Goal: Transaction & Acquisition: Book appointment/travel/reservation

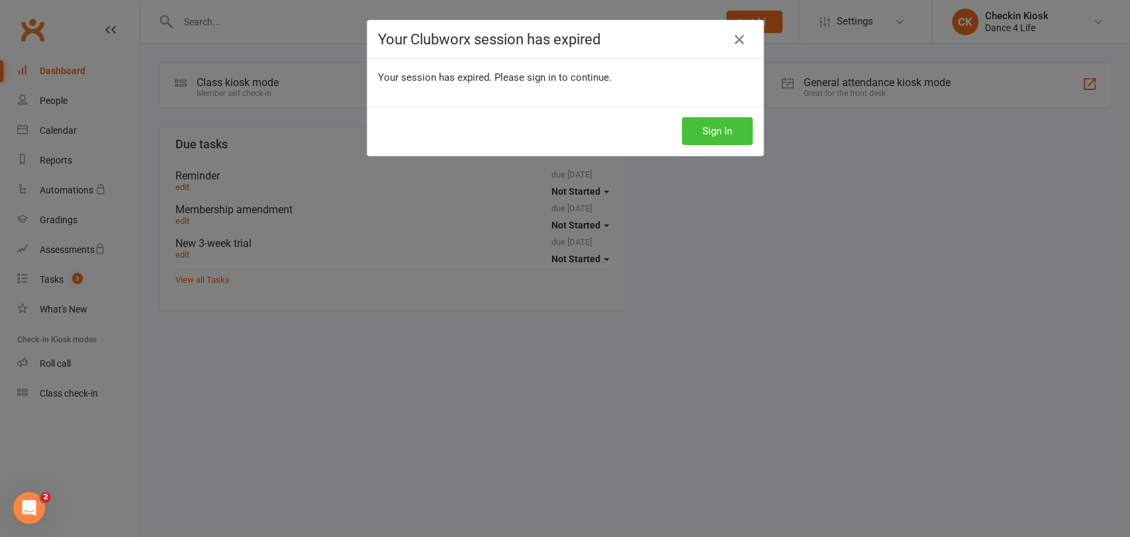
click at [704, 129] on button "Sign In" at bounding box center [717, 131] width 71 height 28
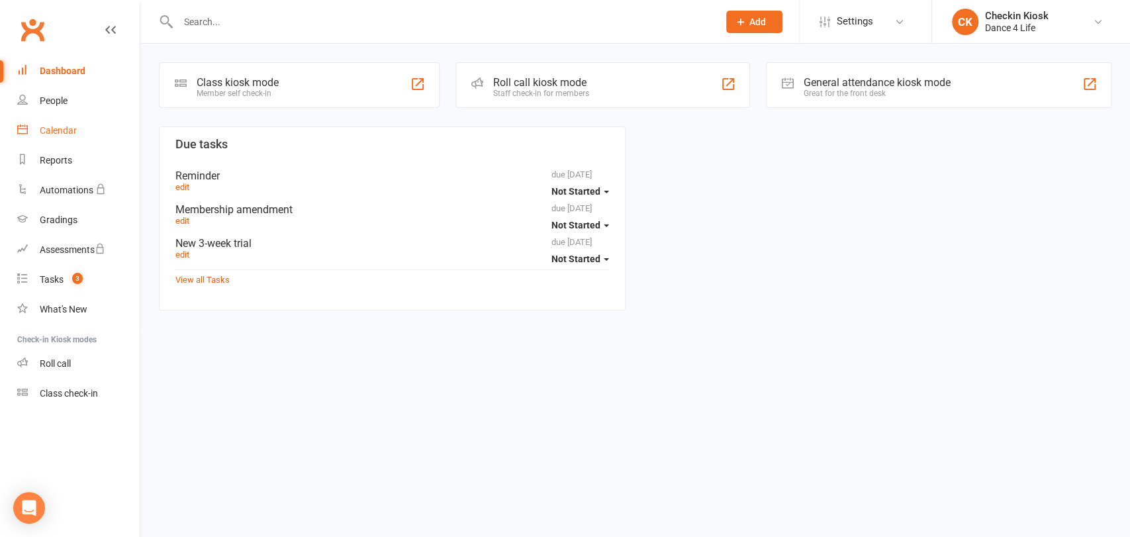
click at [67, 134] on div "Calendar" at bounding box center [58, 130] width 37 height 11
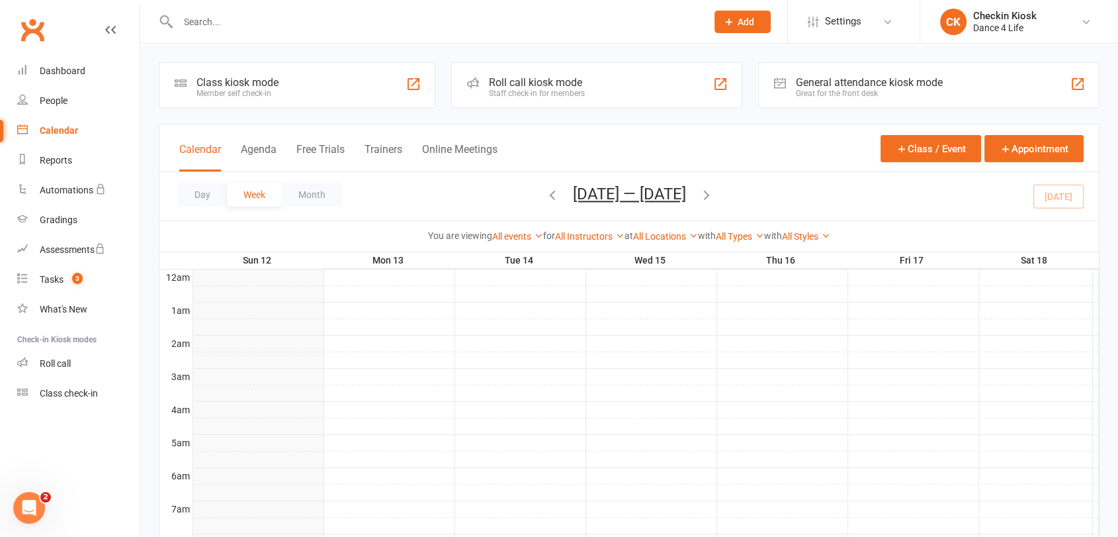
click at [299, 22] on input "text" at bounding box center [435, 22] width 523 height 19
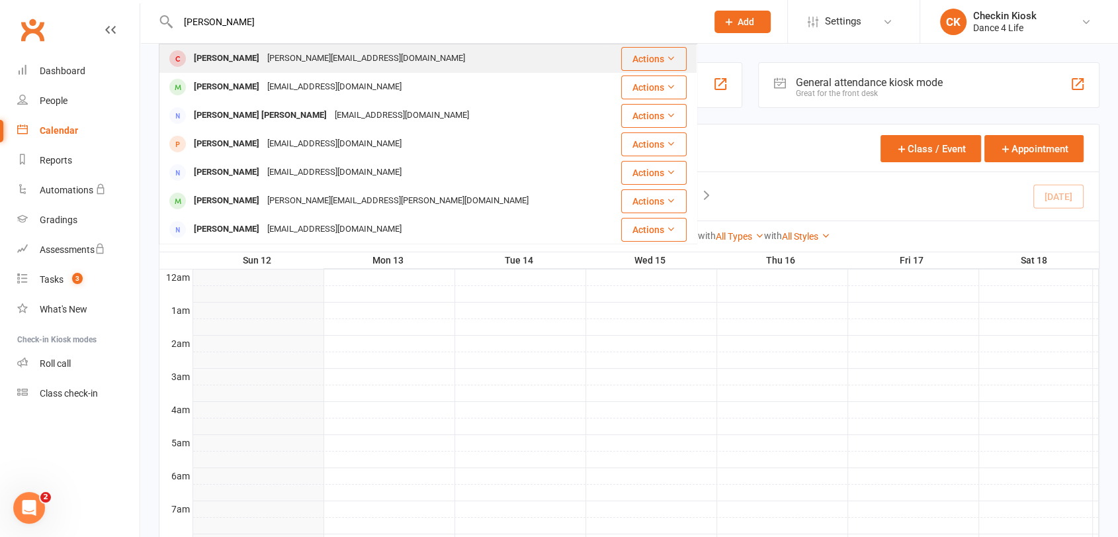
type input "[PERSON_NAME]"
click at [309, 66] on div "[PERSON_NAME][EMAIL_ADDRESS][DOMAIN_NAME]" at bounding box center [366, 58] width 206 height 19
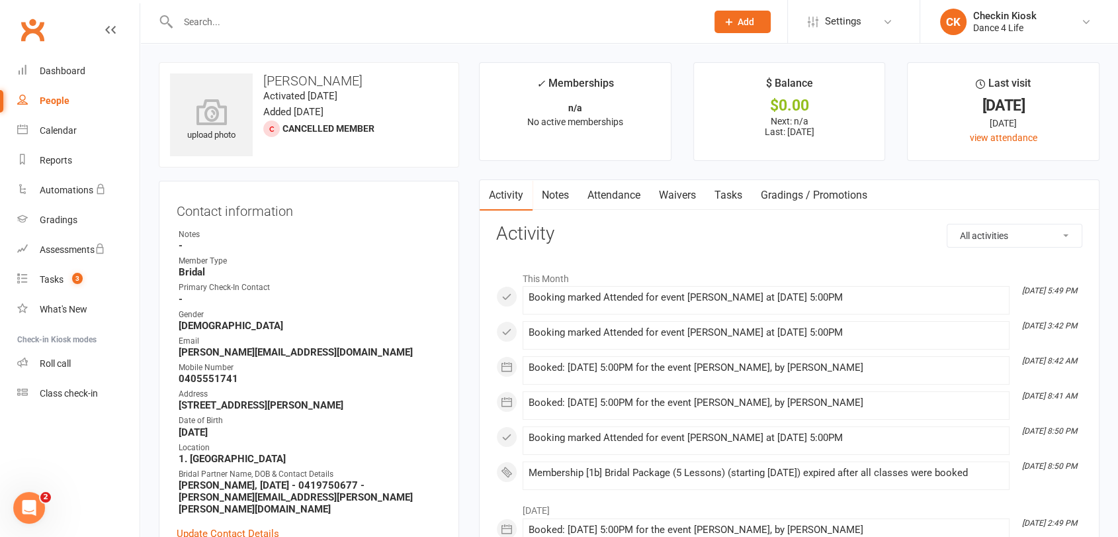
click at [613, 191] on link "Attendance" at bounding box center [613, 195] width 71 height 30
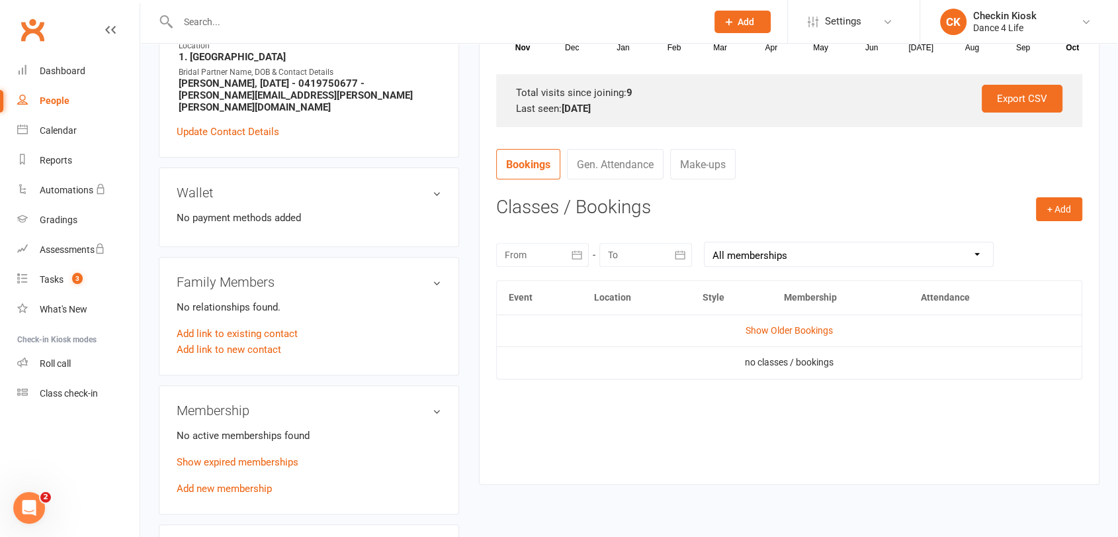
scroll to position [514, 0]
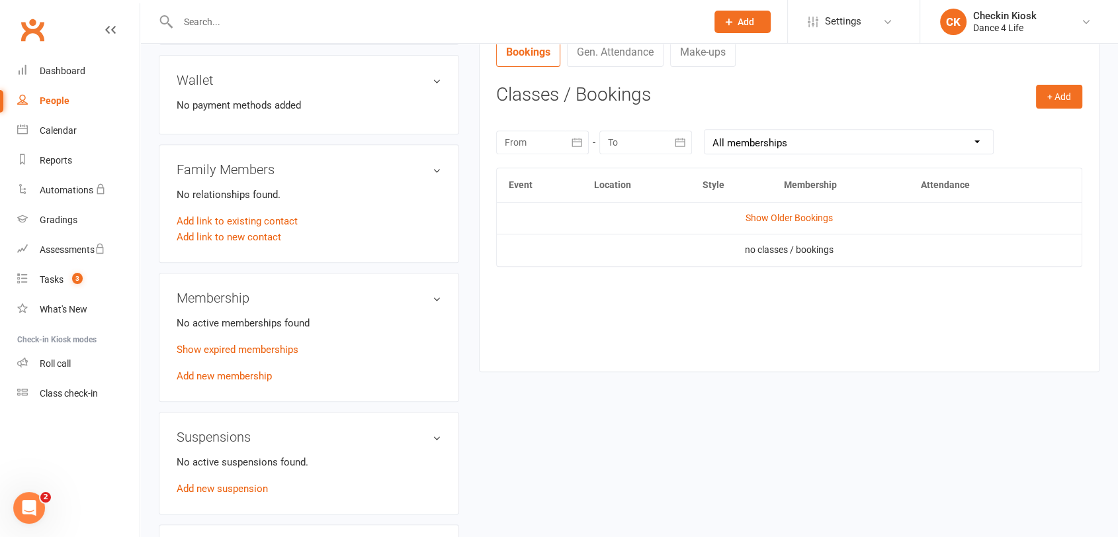
click at [952, 181] on th "Attendance" at bounding box center [974, 185] width 130 height 34
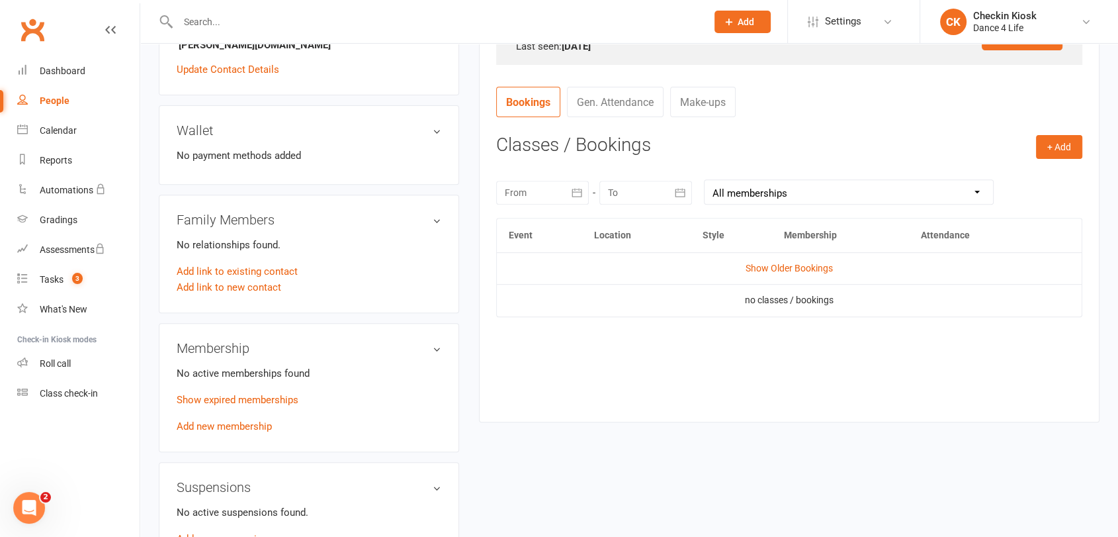
scroll to position [441, 0]
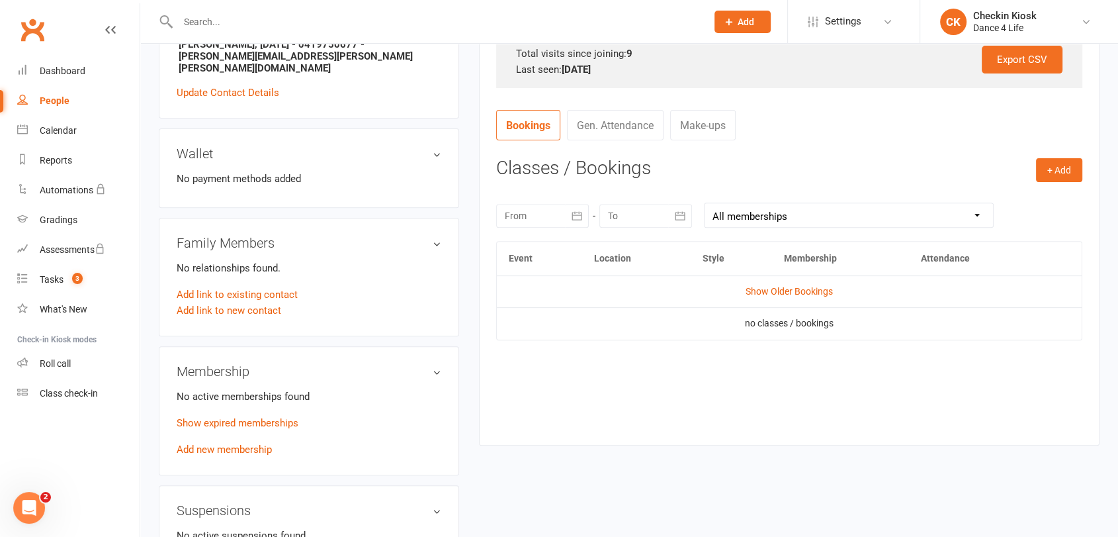
click at [572, 218] on icon "button" at bounding box center [576, 215] width 13 height 13
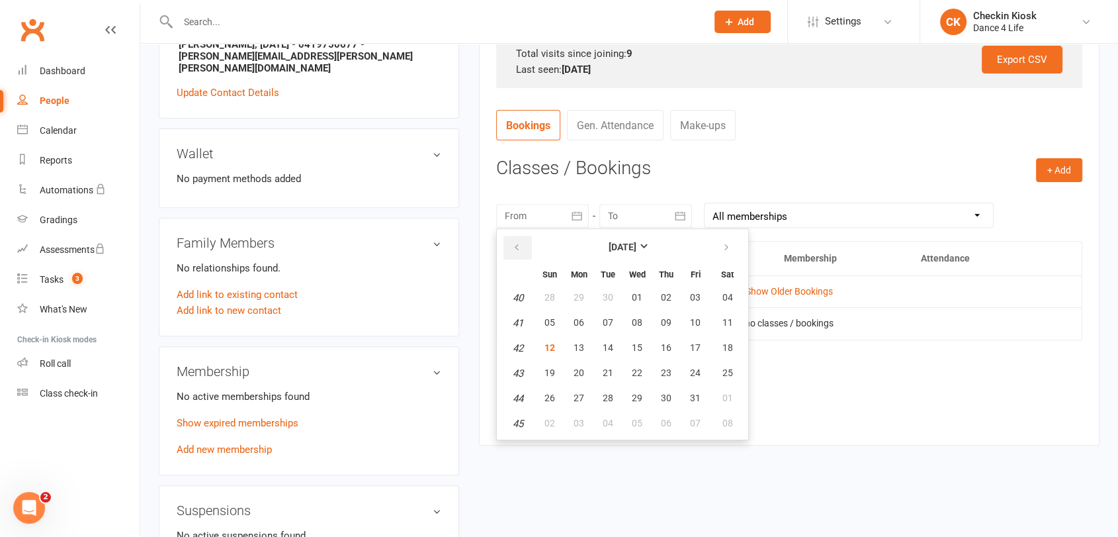
click at [521, 245] on button "button" at bounding box center [518, 248] width 28 height 24
click at [520, 248] on icon "button" at bounding box center [516, 247] width 9 height 11
click at [546, 339] on button "10" at bounding box center [550, 348] width 28 height 24
type input "[DATE]"
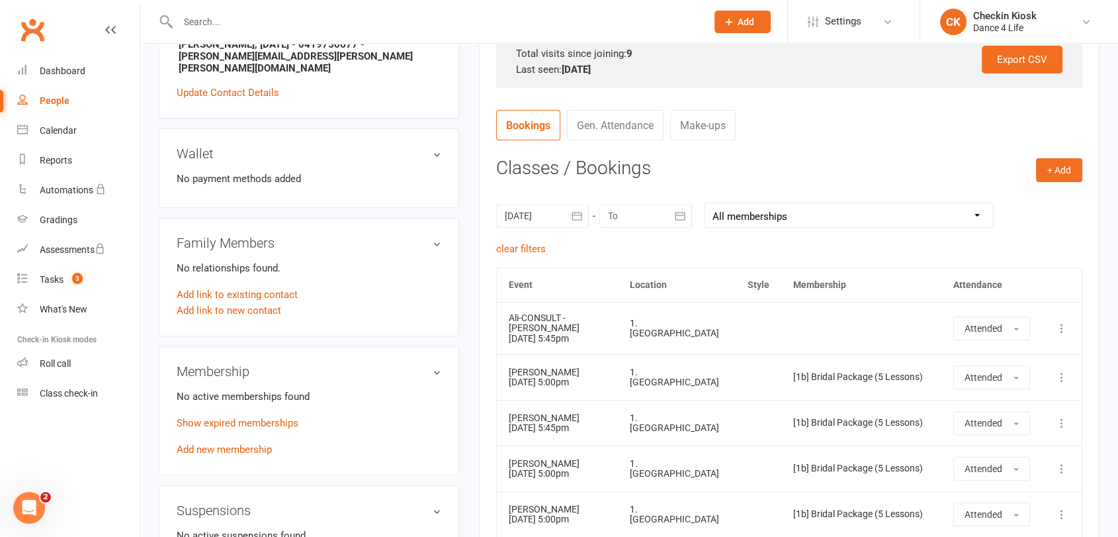
click at [685, 218] on icon "button" at bounding box center [680, 215] width 13 height 13
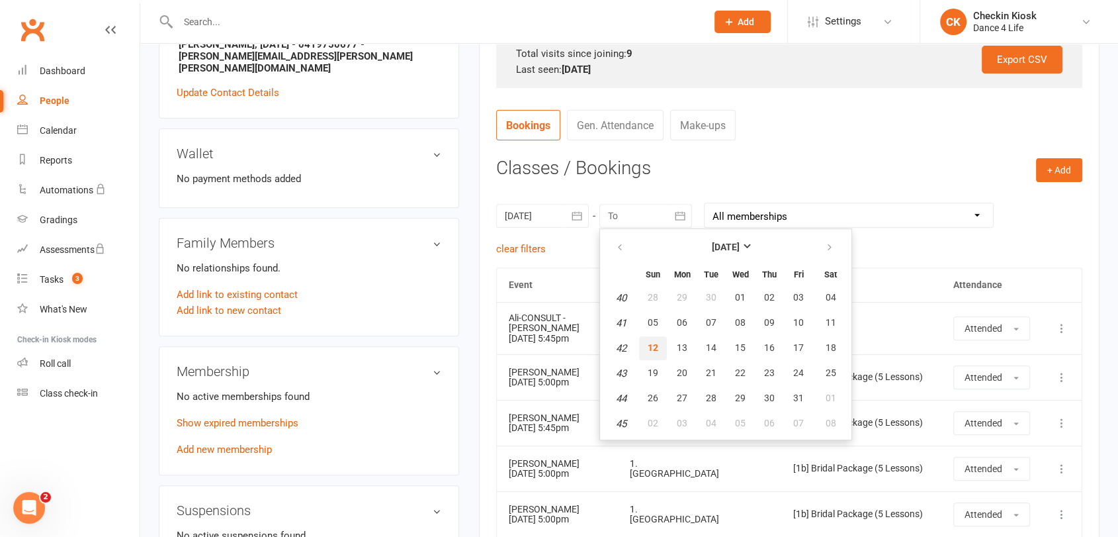
click at [648, 343] on span "12" at bounding box center [653, 347] width 11 height 11
type input "[DATE]"
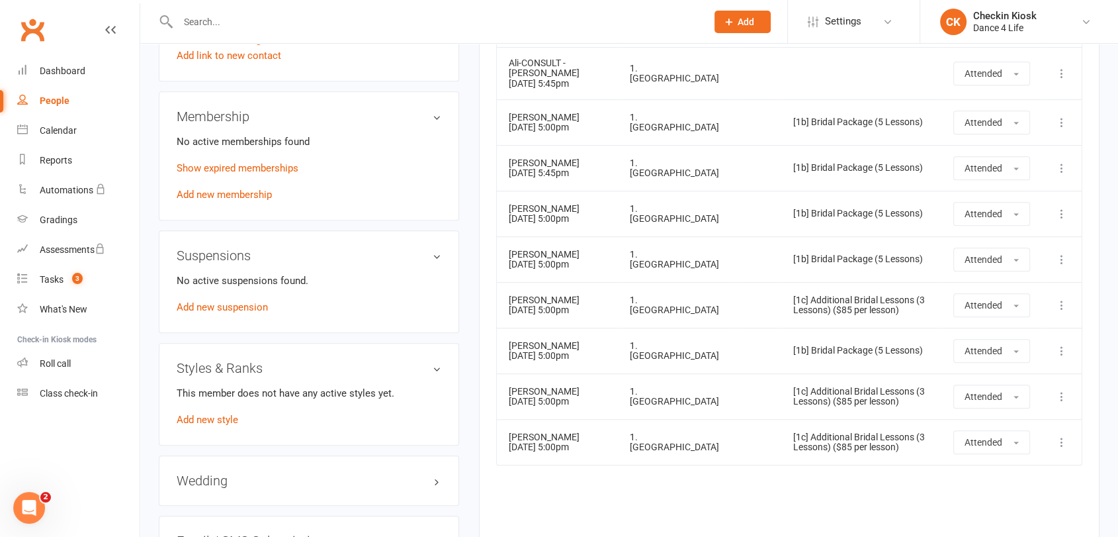
scroll to position [662, 0]
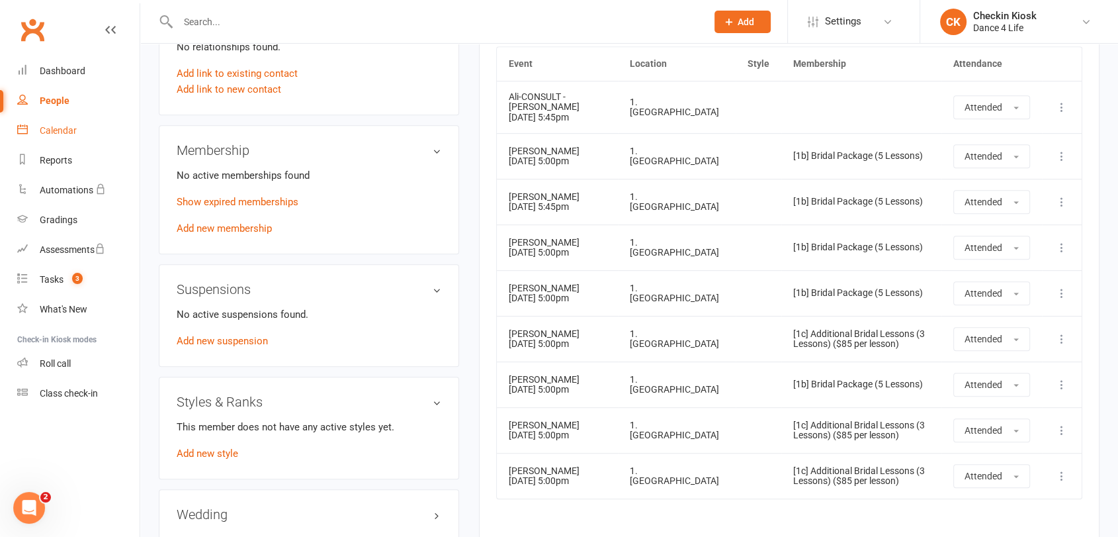
click at [74, 130] on div "Calendar" at bounding box center [58, 130] width 37 height 11
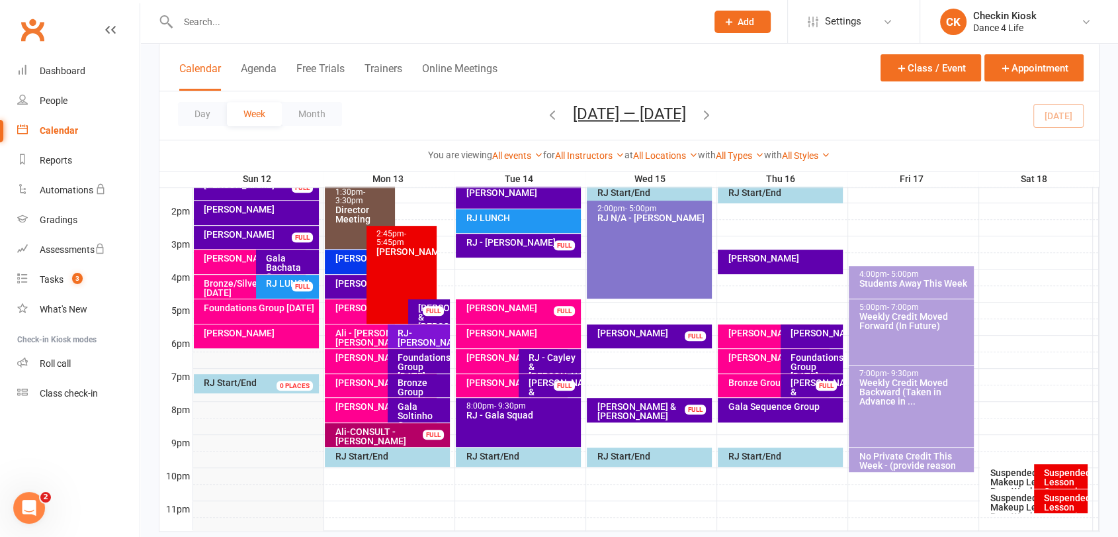
scroll to position [561, 0]
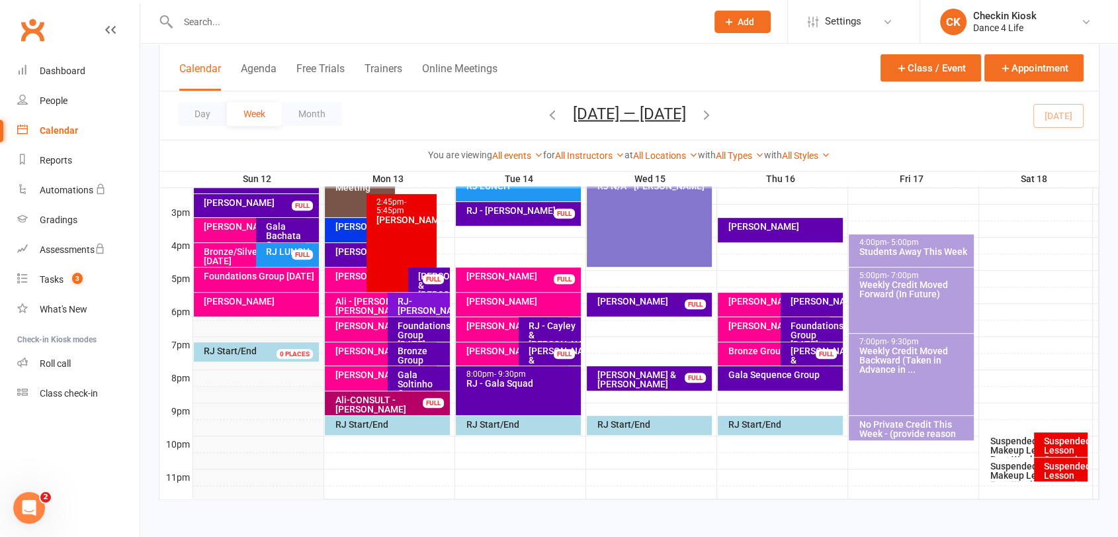
click at [236, 254] on div "Bronze/Silver Group [DATE]" at bounding box center [253, 256] width 100 height 19
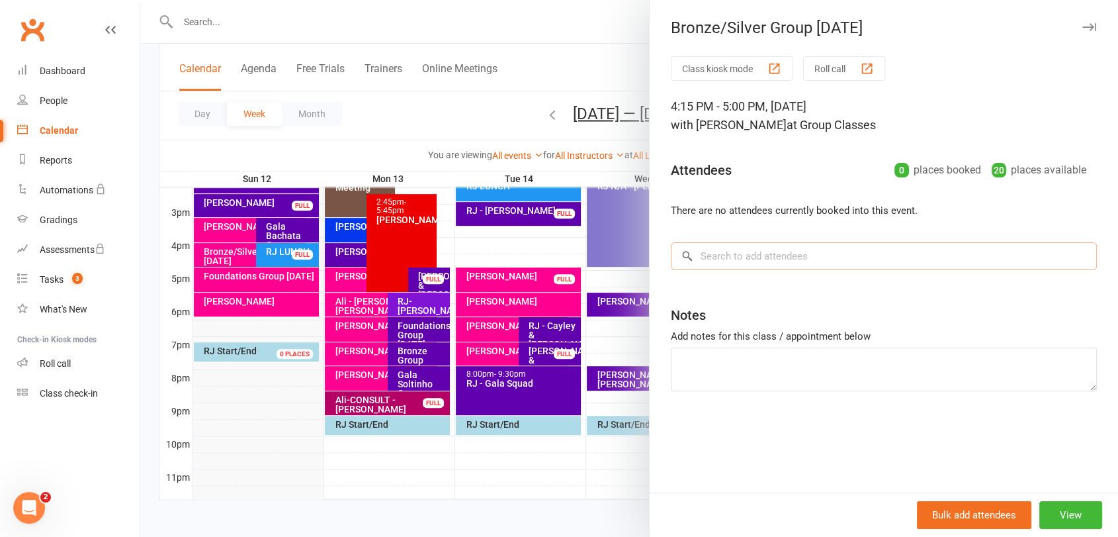
click at [828, 253] on input "search" at bounding box center [884, 256] width 426 height 28
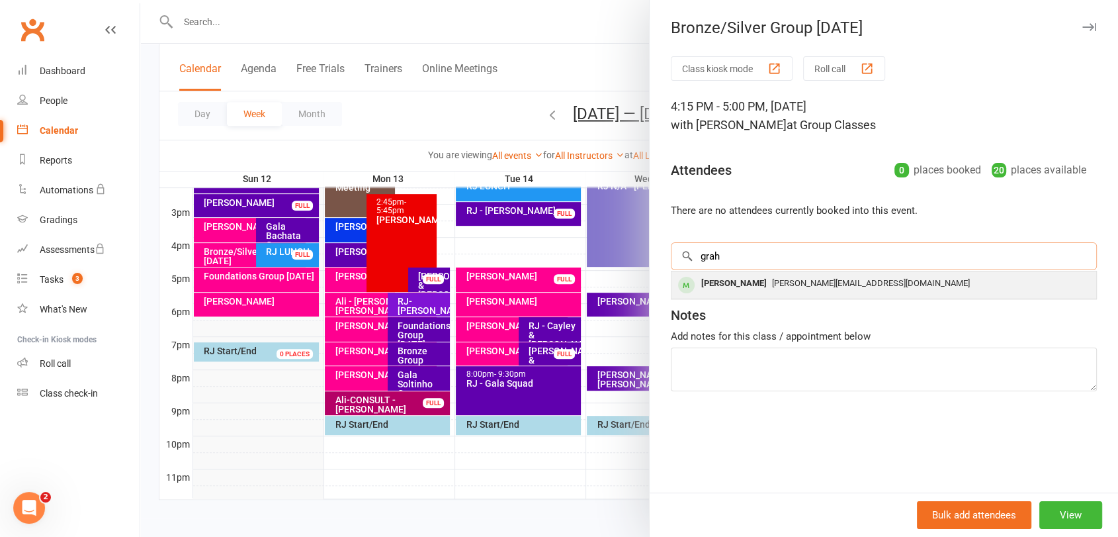
type input "grah"
click at [809, 283] on span "[PERSON_NAME][EMAIL_ADDRESS][DOMAIN_NAME]" at bounding box center [871, 283] width 198 height 10
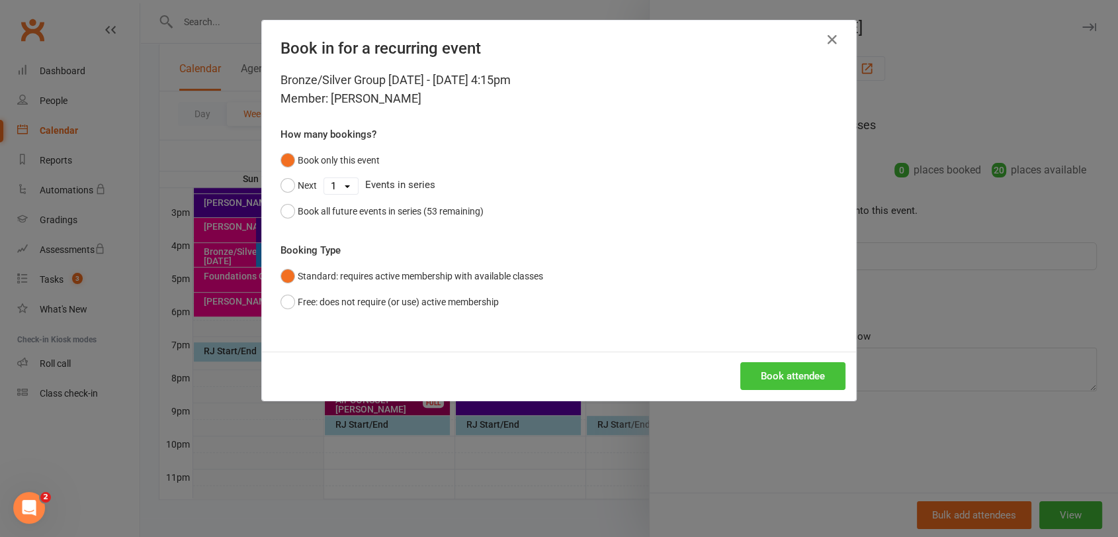
click at [811, 373] on button "Book attendee" at bounding box center [792, 376] width 105 height 28
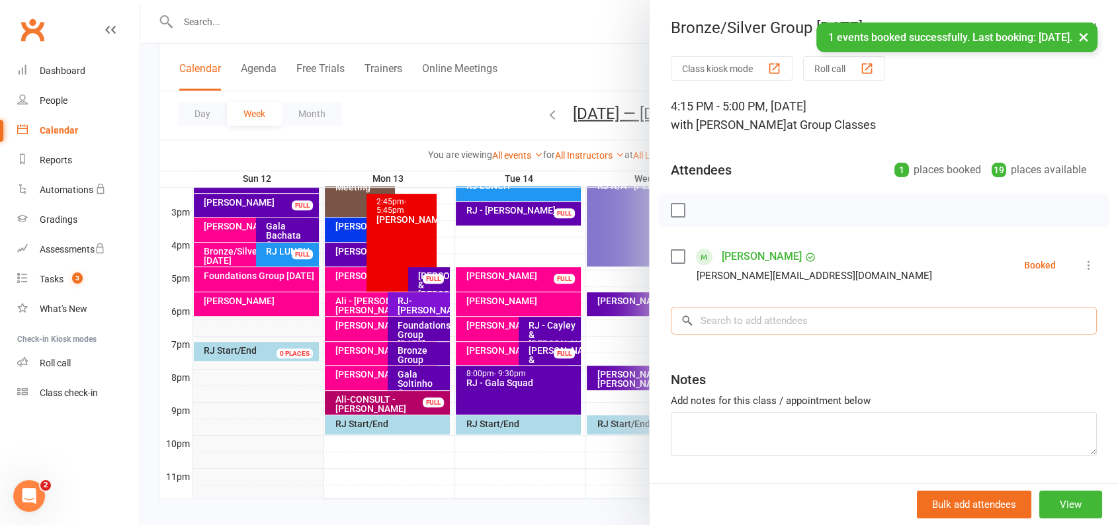
click at [787, 319] on input "search" at bounding box center [884, 321] width 426 height 28
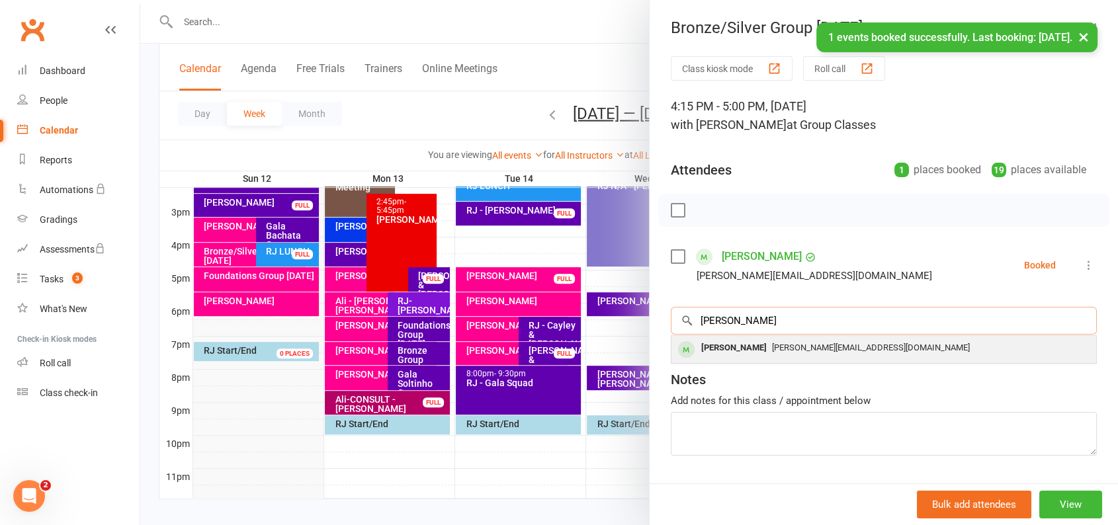
type input "[PERSON_NAME]"
click at [778, 359] on div "[PERSON_NAME] [PERSON_NAME][EMAIL_ADDRESS][DOMAIN_NAME]" at bounding box center [884, 349] width 425 height 27
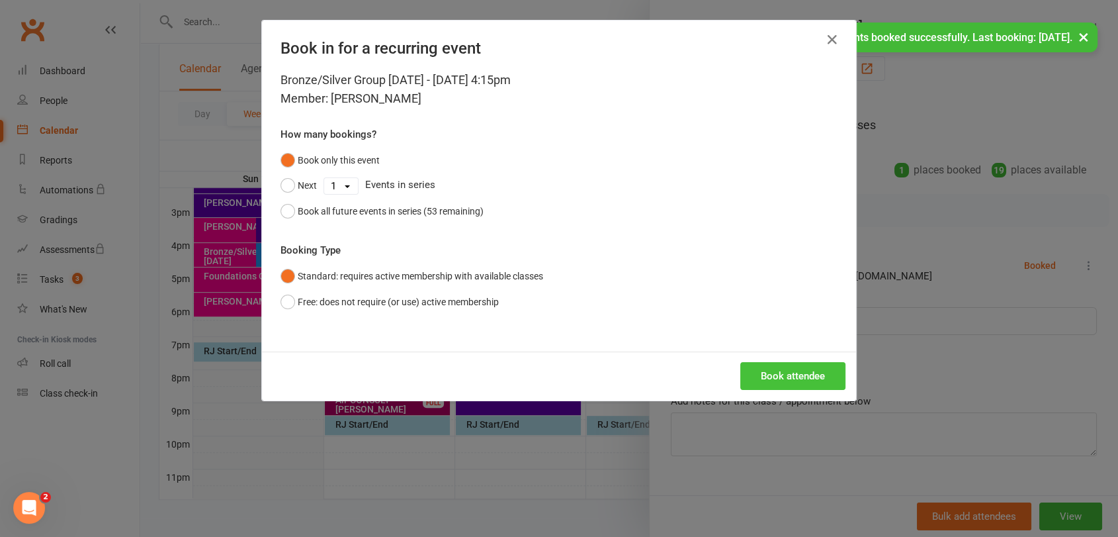
click at [787, 369] on button "Book attendee" at bounding box center [792, 376] width 105 height 28
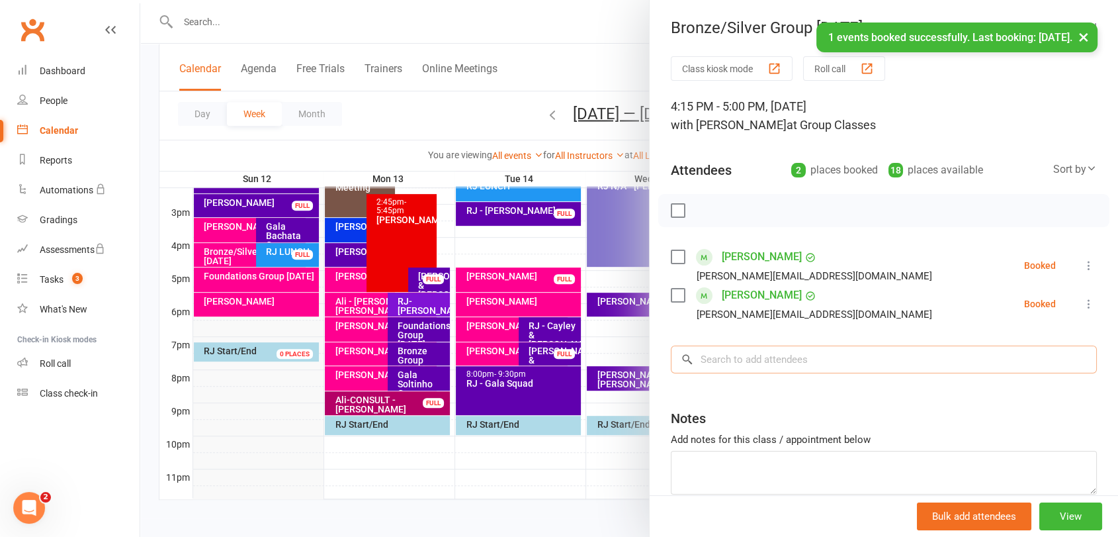
drag, startPoint x: 784, startPoint y: 361, endPoint x: 787, endPoint y: 369, distance: 7.7
click at [787, 369] on input "search" at bounding box center [884, 359] width 426 height 28
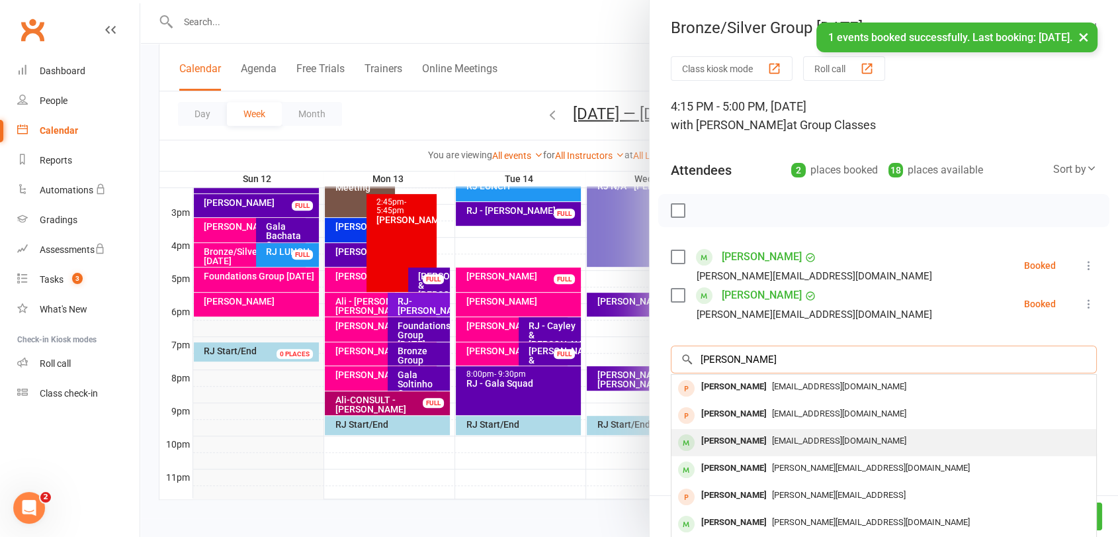
type input "[PERSON_NAME]"
click at [782, 435] on span "[EMAIL_ADDRESS][DOMAIN_NAME]" at bounding box center [839, 440] width 134 height 10
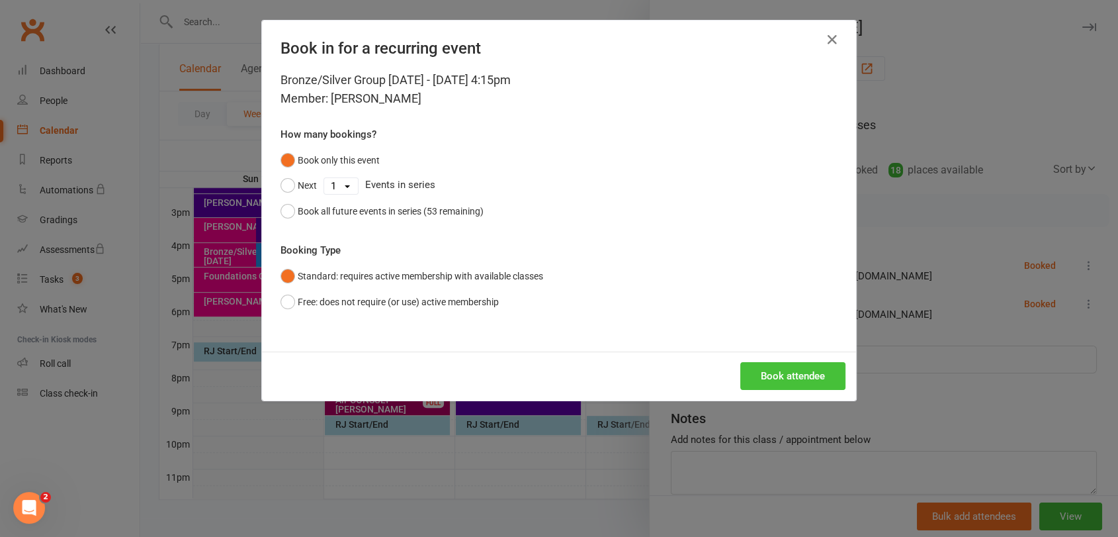
click at [790, 367] on button "Book attendee" at bounding box center [792, 376] width 105 height 28
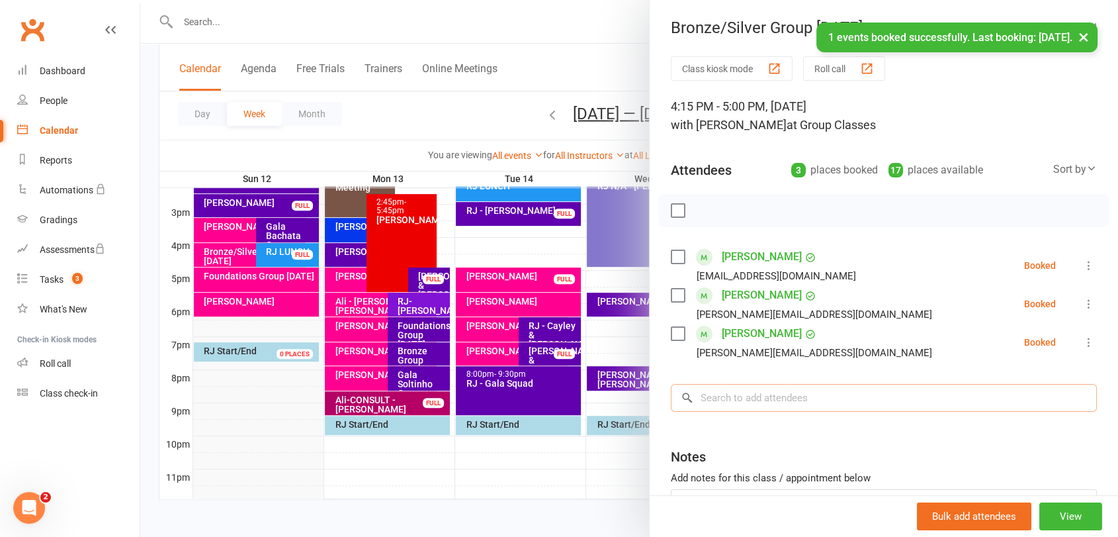
click at [790, 392] on input "search" at bounding box center [884, 398] width 426 height 28
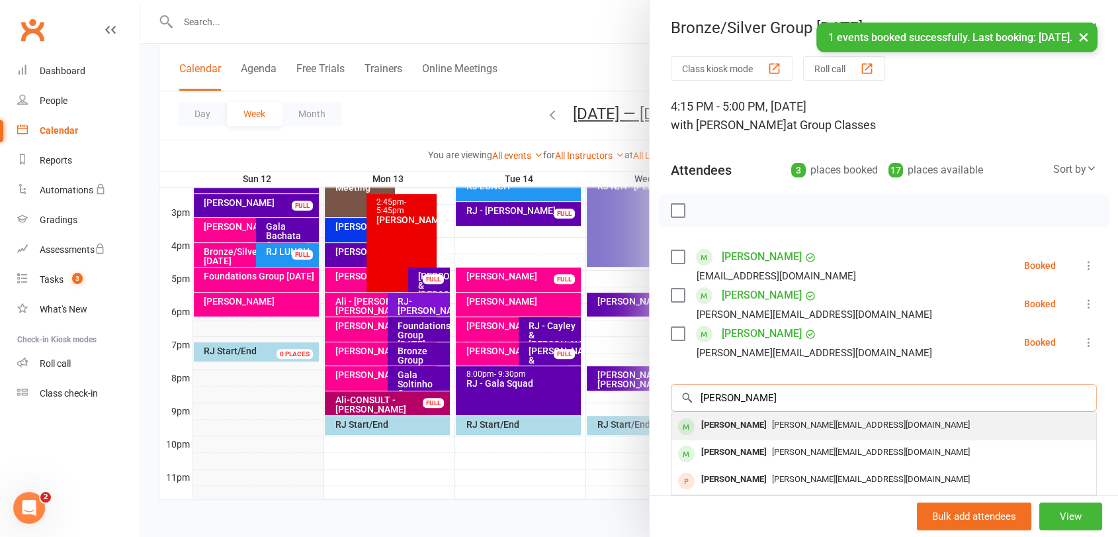
type input "[PERSON_NAME]"
click at [783, 424] on span "[PERSON_NAME][EMAIL_ADDRESS][DOMAIN_NAME]" at bounding box center [871, 425] width 198 height 10
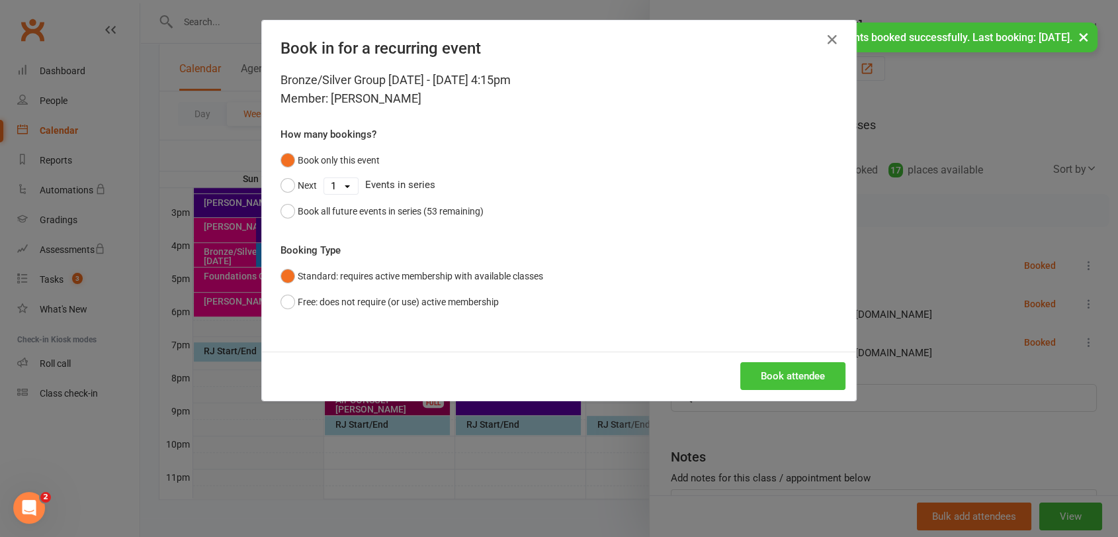
click at [783, 381] on button "Book attendee" at bounding box center [792, 376] width 105 height 28
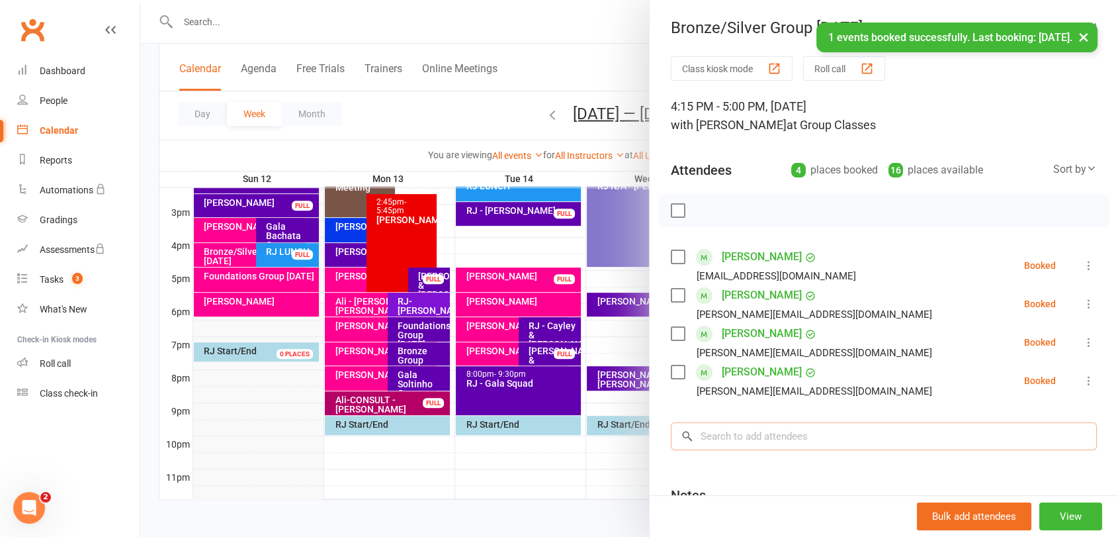
click at [787, 441] on input "search" at bounding box center [884, 436] width 426 height 28
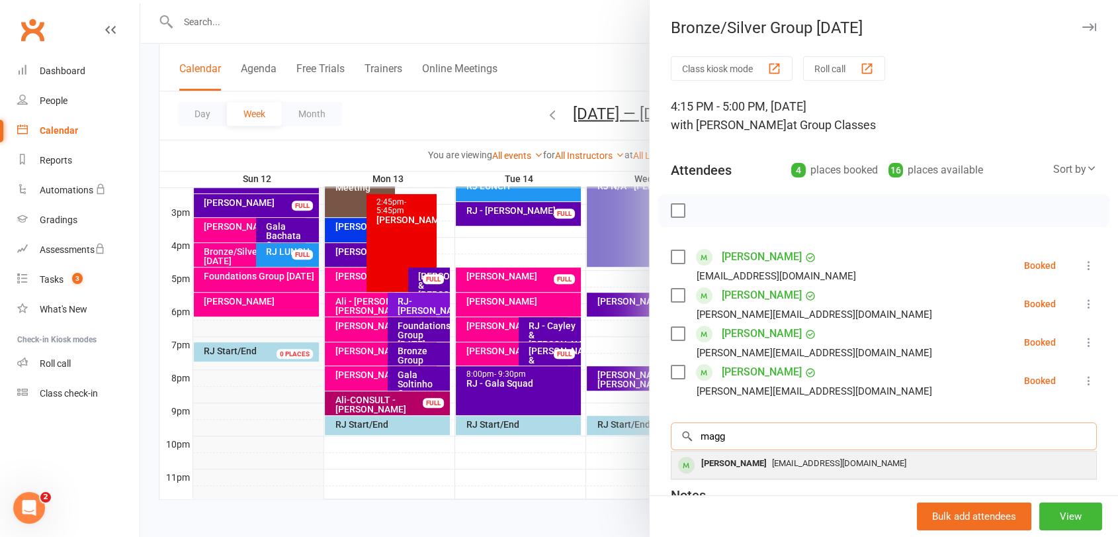
type input "magg"
click at [738, 466] on div "[PERSON_NAME]" at bounding box center [734, 463] width 76 height 19
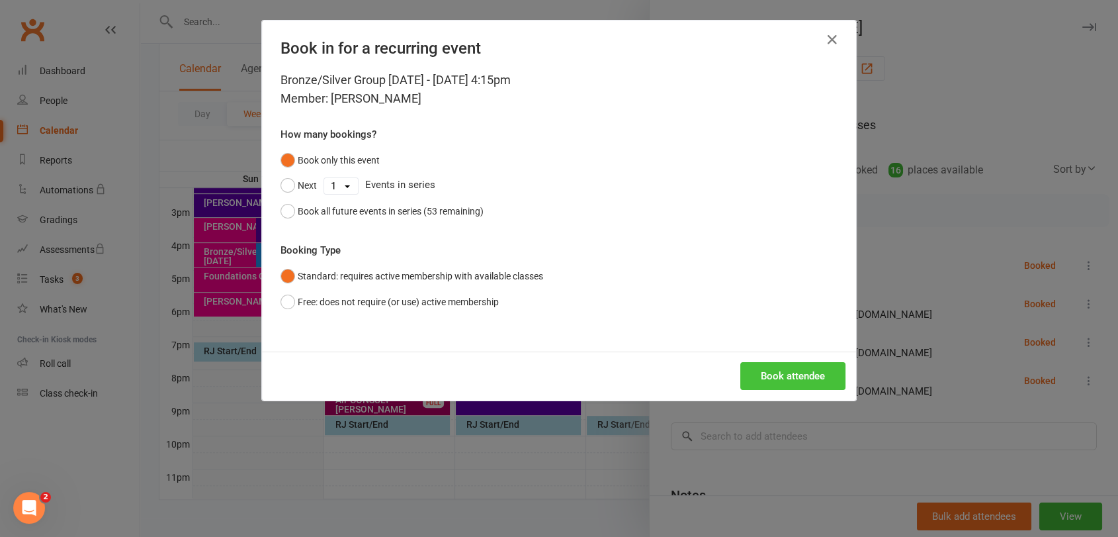
click at [777, 380] on button "Book attendee" at bounding box center [792, 376] width 105 height 28
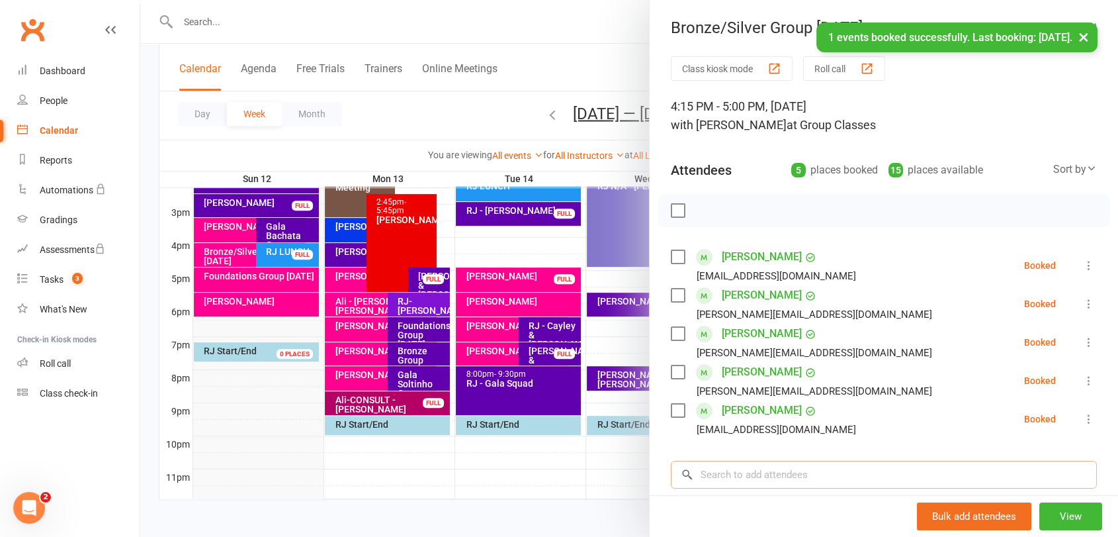
click at [772, 472] on input "search" at bounding box center [884, 475] width 426 height 28
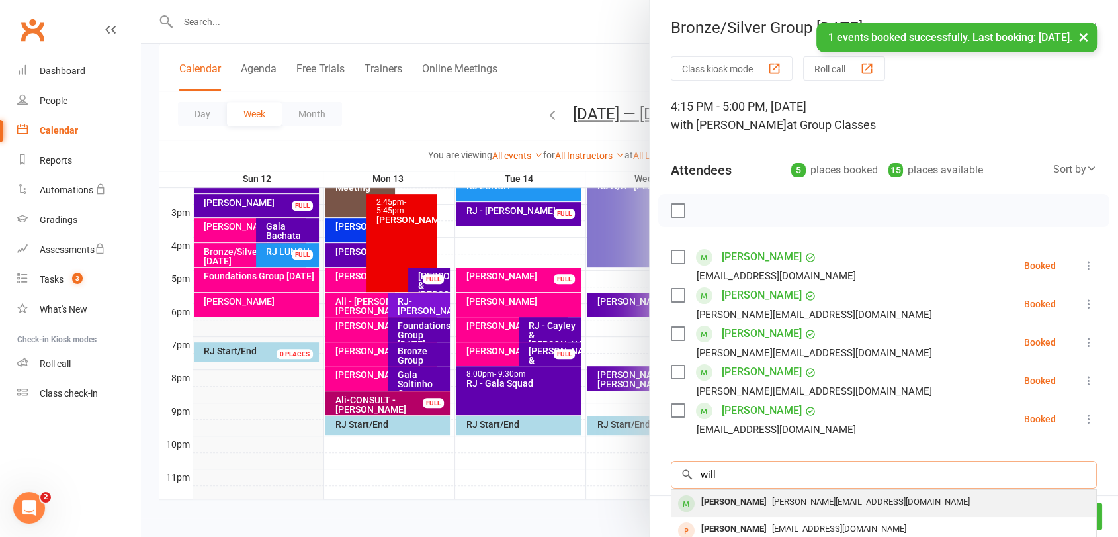
type input "will"
click at [772, 502] on span "[PERSON_NAME][EMAIL_ADDRESS][DOMAIN_NAME]" at bounding box center [871, 501] width 198 height 10
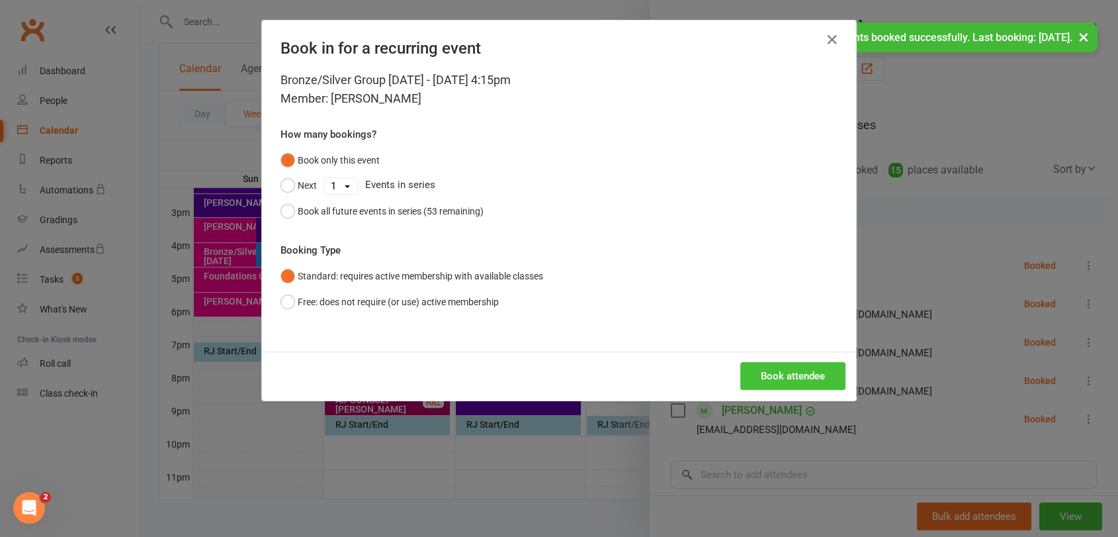
click at [792, 371] on button "Book attendee" at bounding box center [792, 376] width 105 height 28
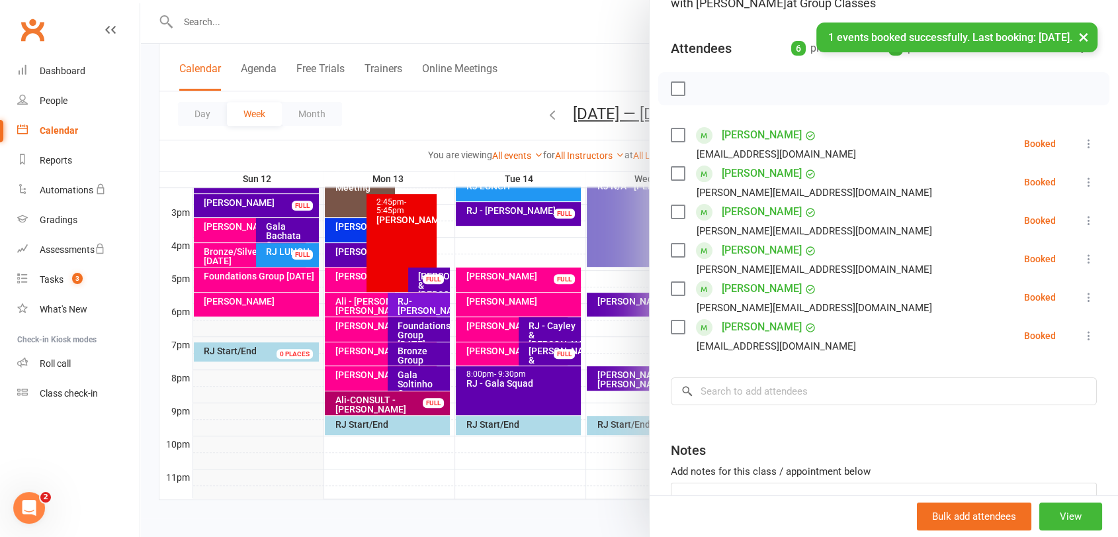
scroll to position [147, 0]
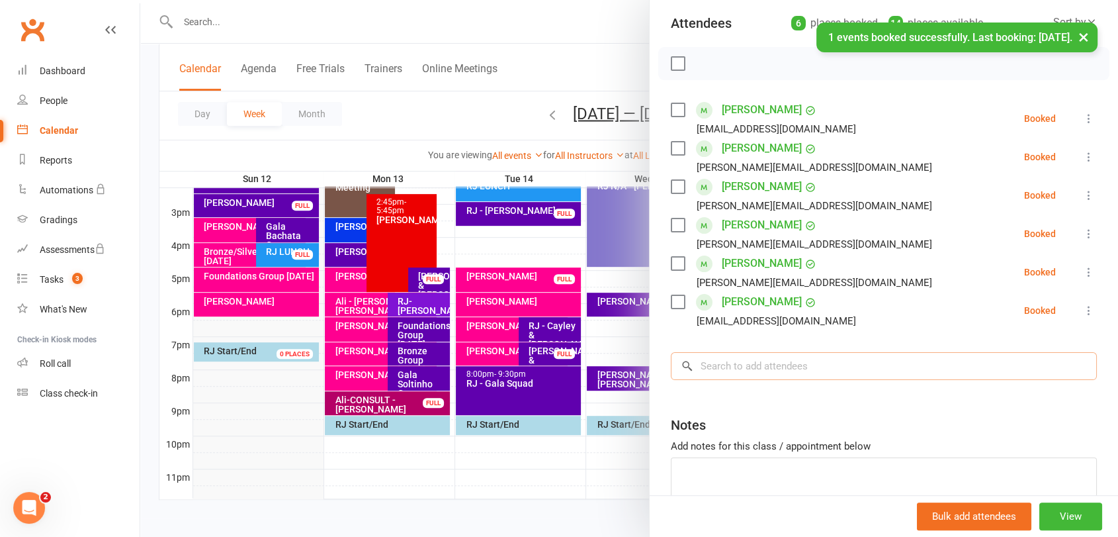
click at [786, 374] on input "search" at bounding box center [884, 366] width 426 height 28
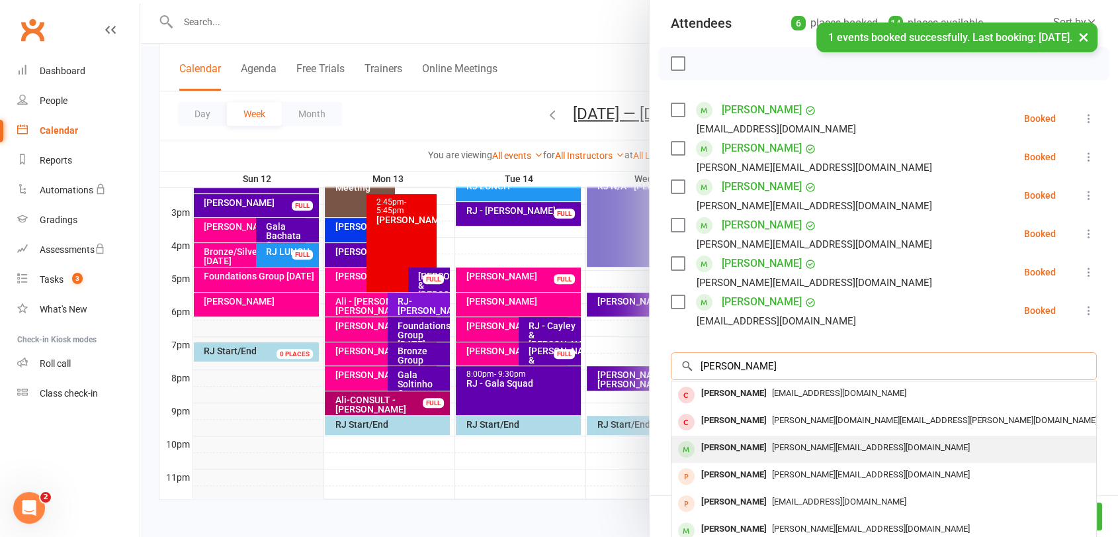
type input "[PERSON_NAME]"
click at [776, 447] on span "[PERSON_NAME][EMAIL_ADDRESS][DOMAIN_NAME]" at bounding box center [871, 447] width 198 height 10
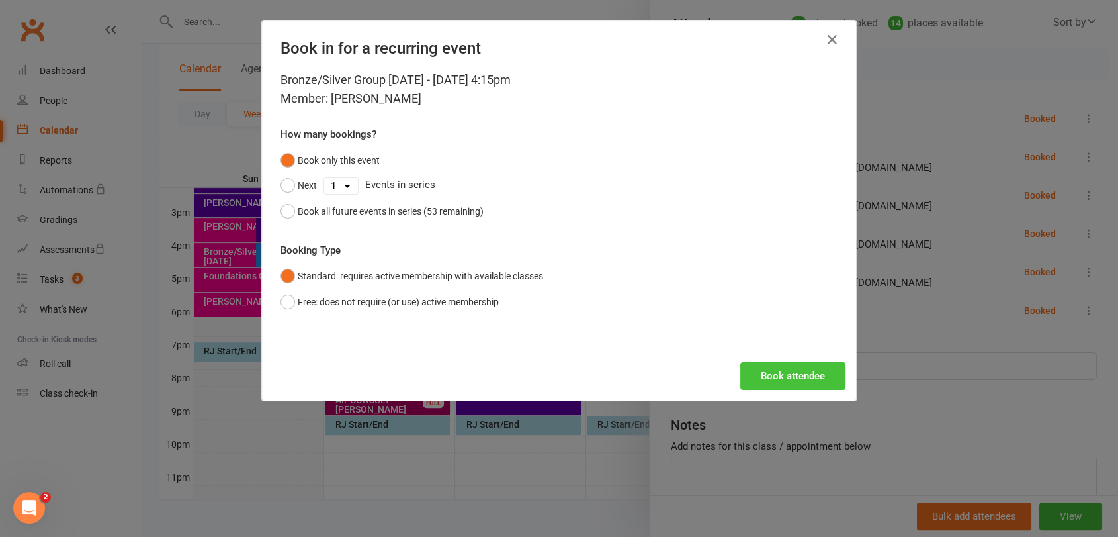
click at [773, 373] on button "Book attendee" at bounding box center [792, 376] width 105 height 28
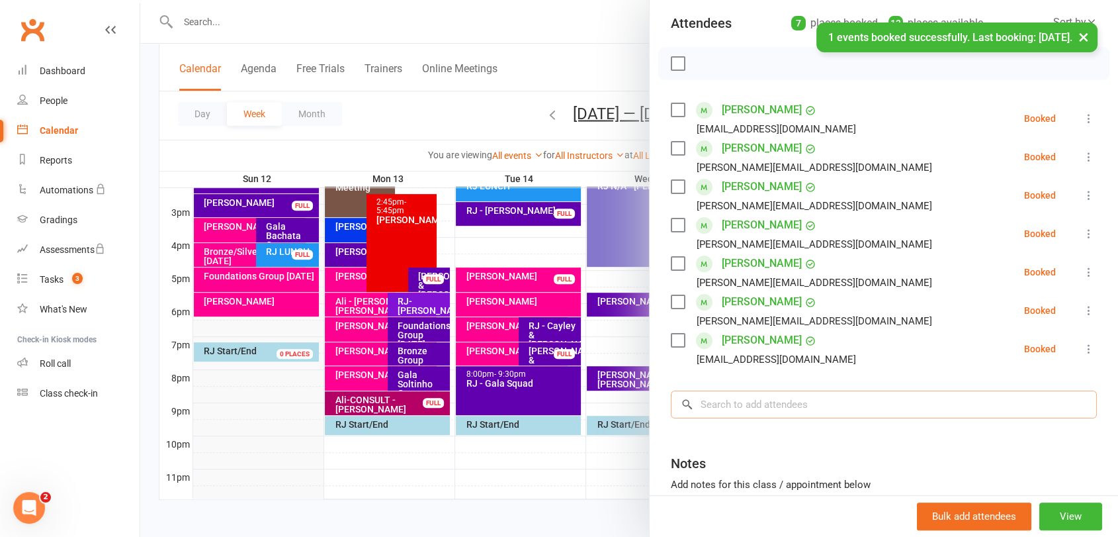
click at [768, 403] on input "search" at bounding box center [884, 404] width 426 height 28
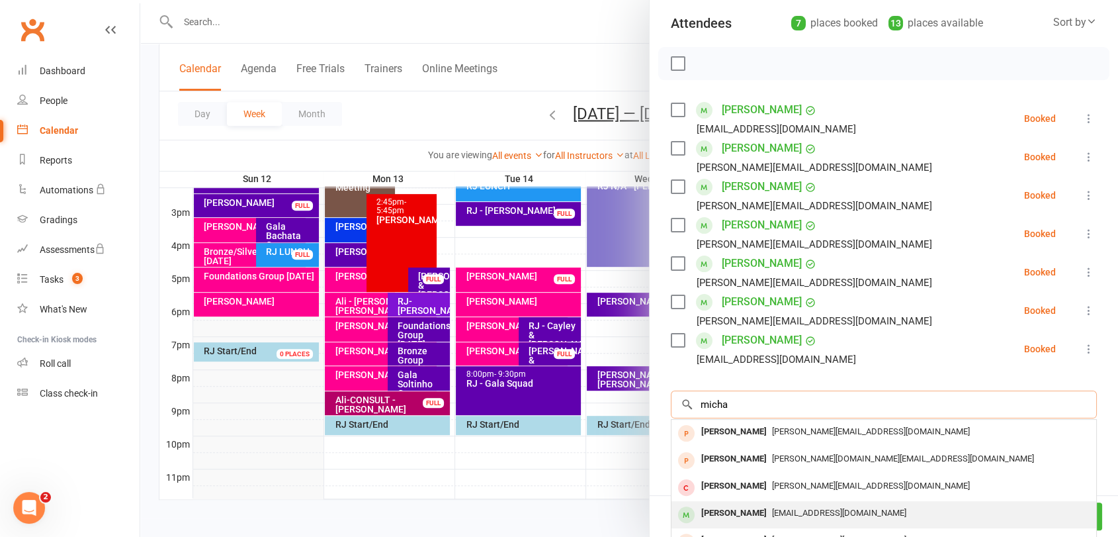
type input "micha"
click at [764, 512] on div "[PERSON_NAME]" at bounding box center [734, 513] width 76 height 19
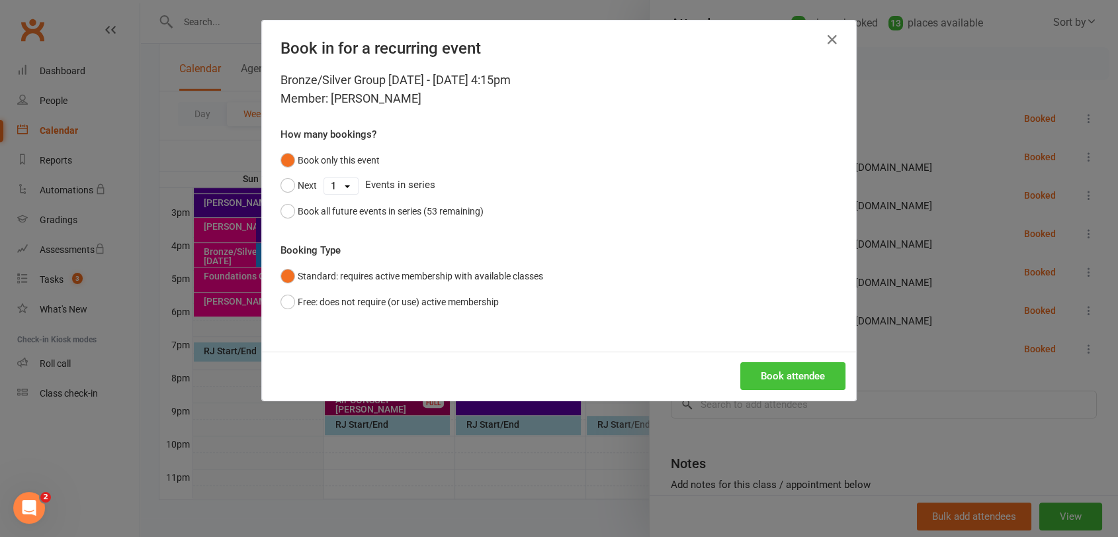
click at [772, 379] on button "Book attendee" at bounding box center [792, 376] width 105 height 28
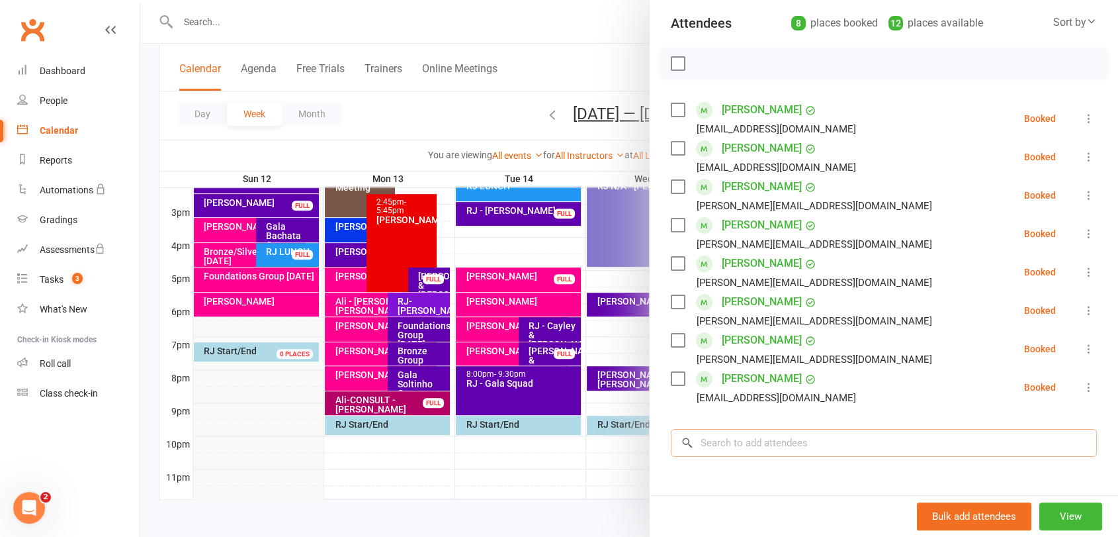
click at [760, 451] on input "search" at bounding box center [884, 443] width 426 height 28
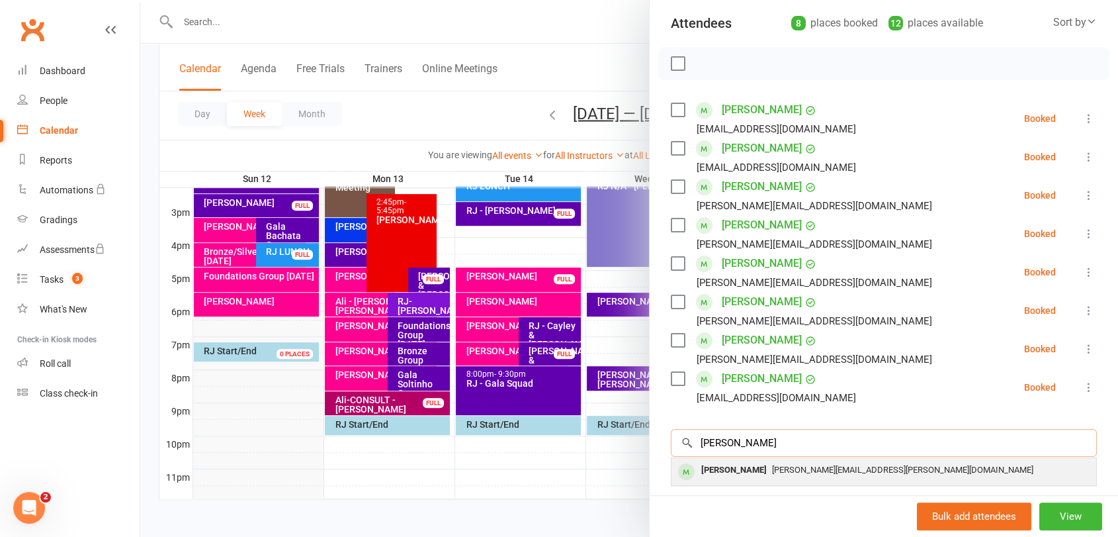
type input "[PERSON_NAME]"
click at [758, 479] on div "[PERSON_NAME] [PERSON_NAME][EMAIL_ADDRESS][PERSON_NAME][DOMAIN_NAME]" at bounding box center [884, 471] width 425 height 27
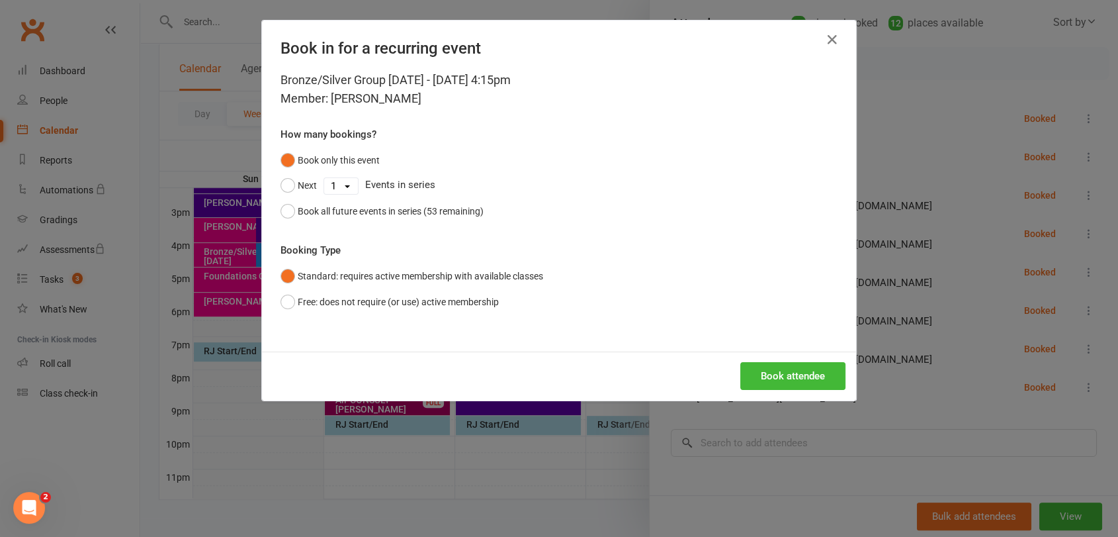
click at [813, 351] on div "Book attendee" at bounding box center [559, 375] width 594 height 49
click at [807, 379] on button "Book attendee" at bounding box center [792, 376] width 105 height 28
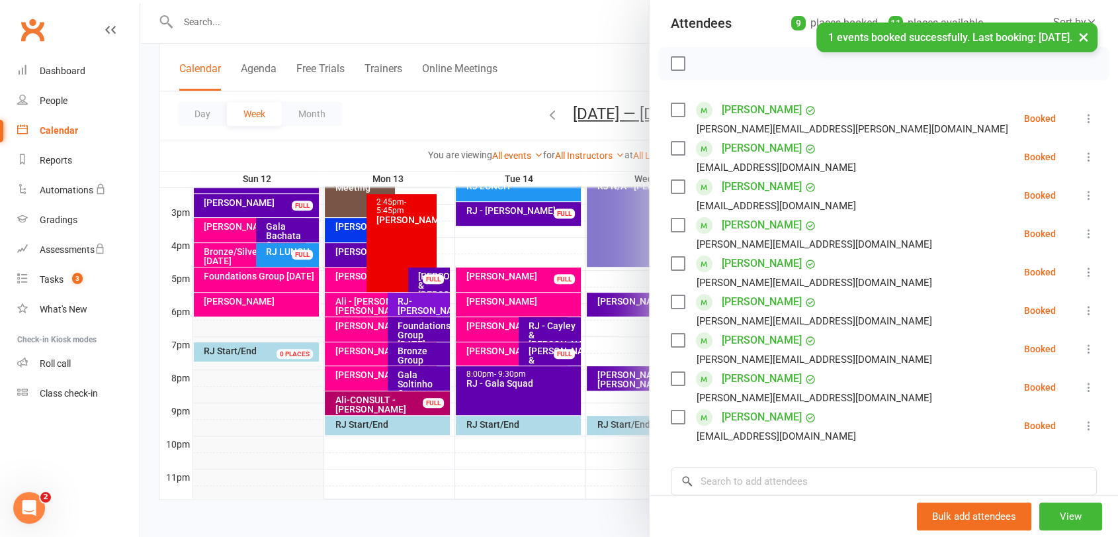
click at [671, 61] on label at bounding box center [677, 63] width 13 height 13
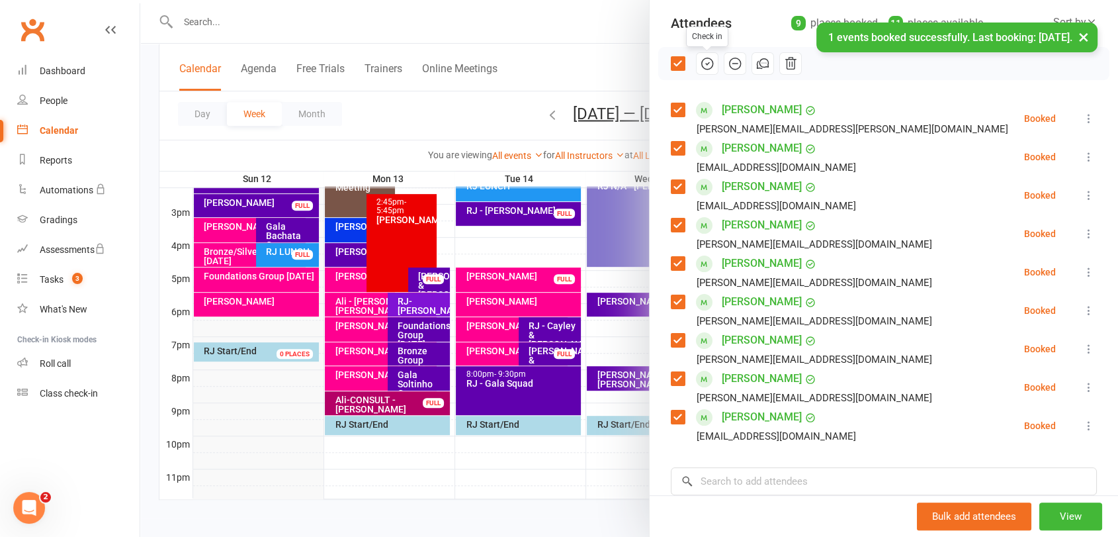
drag, startPoint x: 699, startPoint y: 65, endPoint x: 634, endPoint y: 78, distance: 66.2
click at [700, 66] on icon "button" at bounding box center [707, 63] width 15 height 15
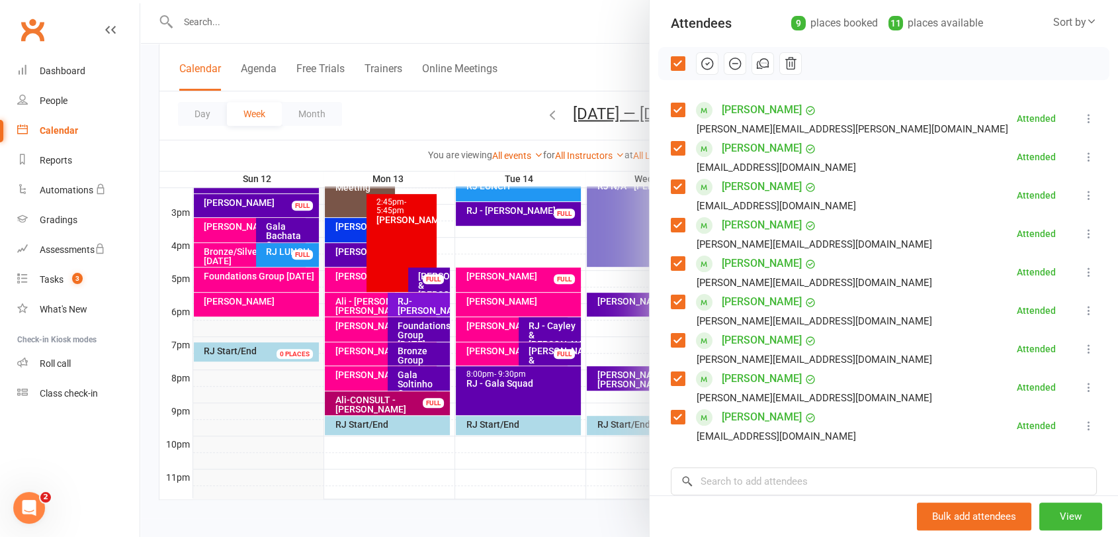
click at [218, 267] on div at bounding box center [629, 268] width 978 height 537
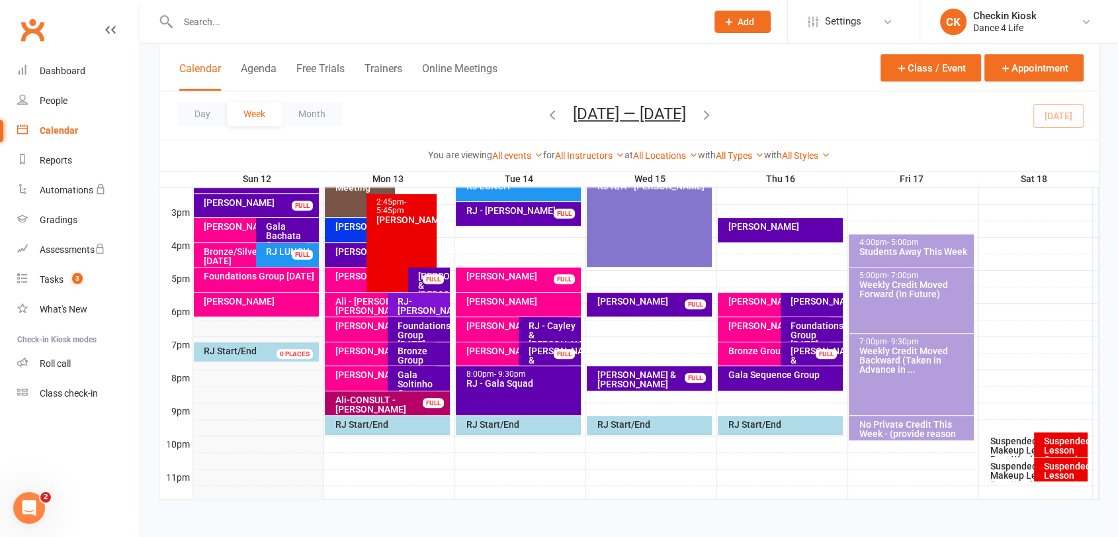
click at [218, 275] on div "Foundations Group [DATE]" at bounding box center [259, 275] width 113 height 9
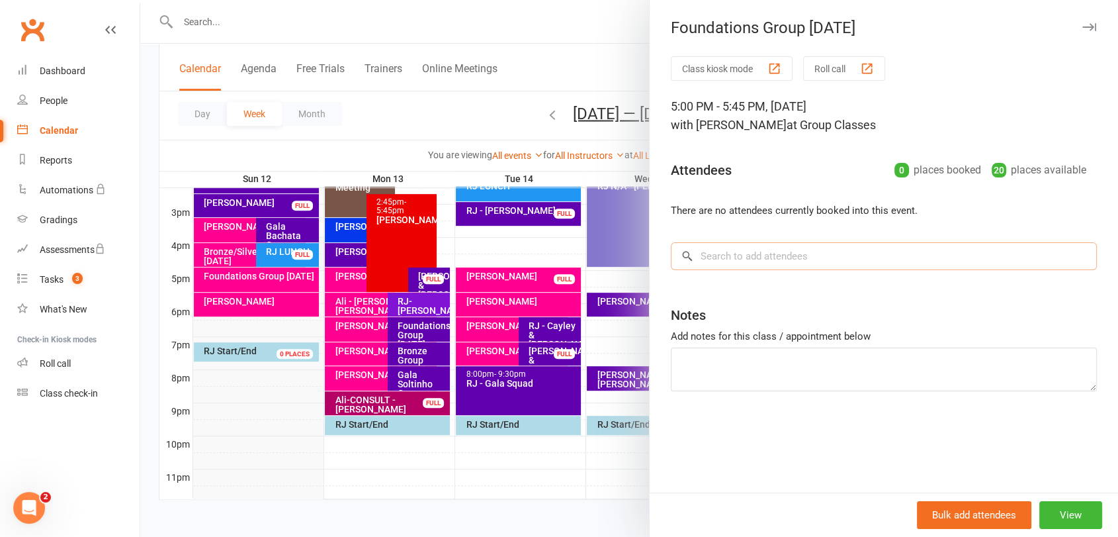
click at [717, 262] on input "search" at bounding box center [884, 256] width 426 height 28
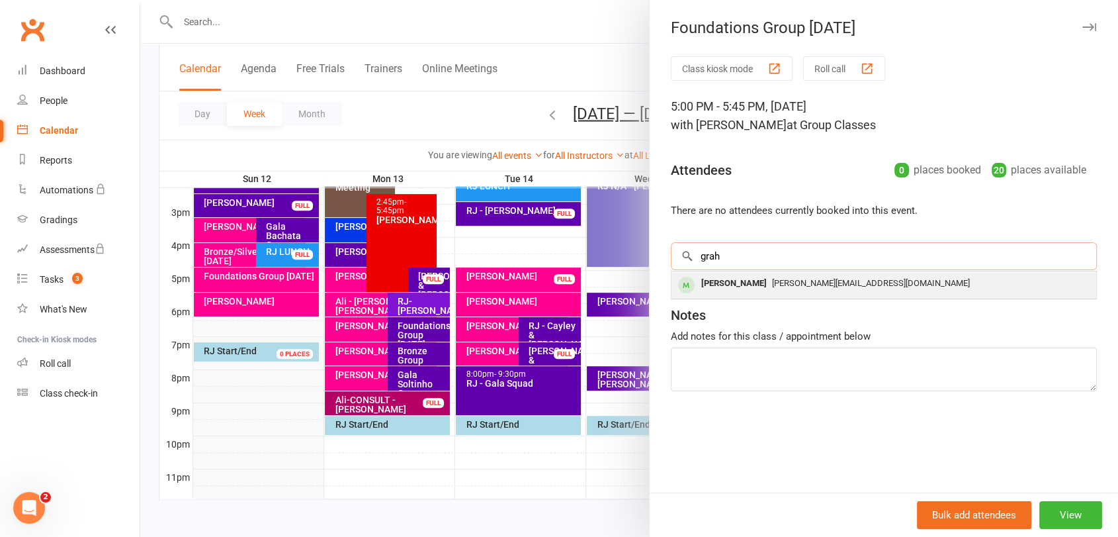
type input "grah"
click at [734, 292] on div "[PERSON_NAME]" at bounding box center [734, 283] width 76 height 19
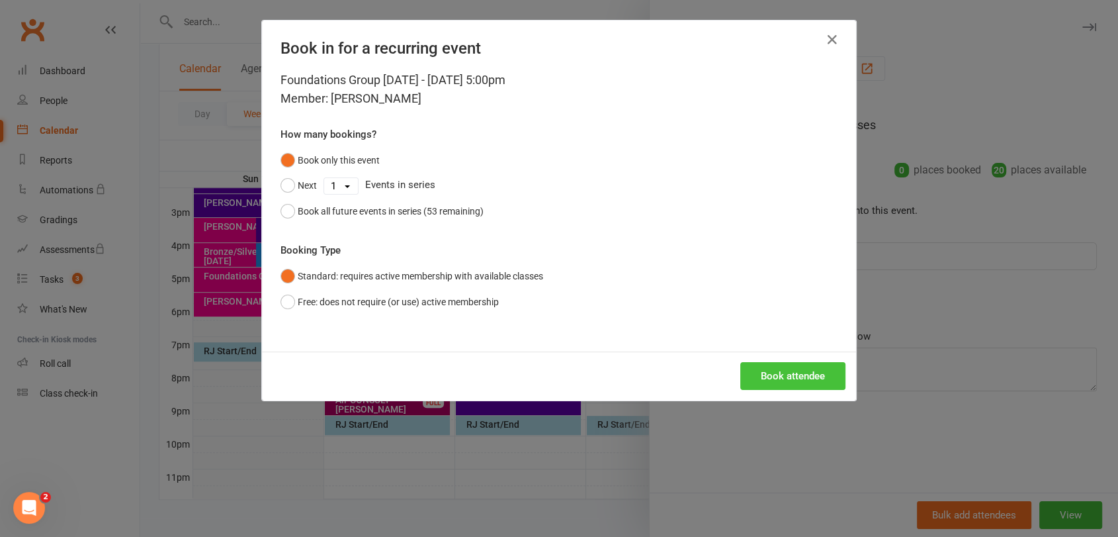
click at [762, 377] on button "Book attendee" at bounding box center [792, 376] width 105 height 28
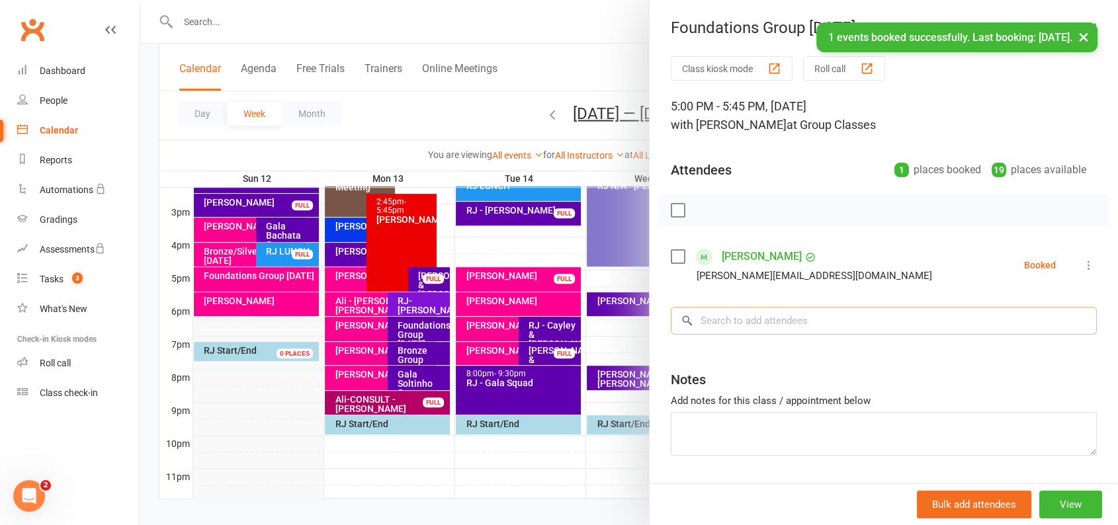
click at [791, 324] on input "search" at bounding box center [884, 321] width 426 height 28
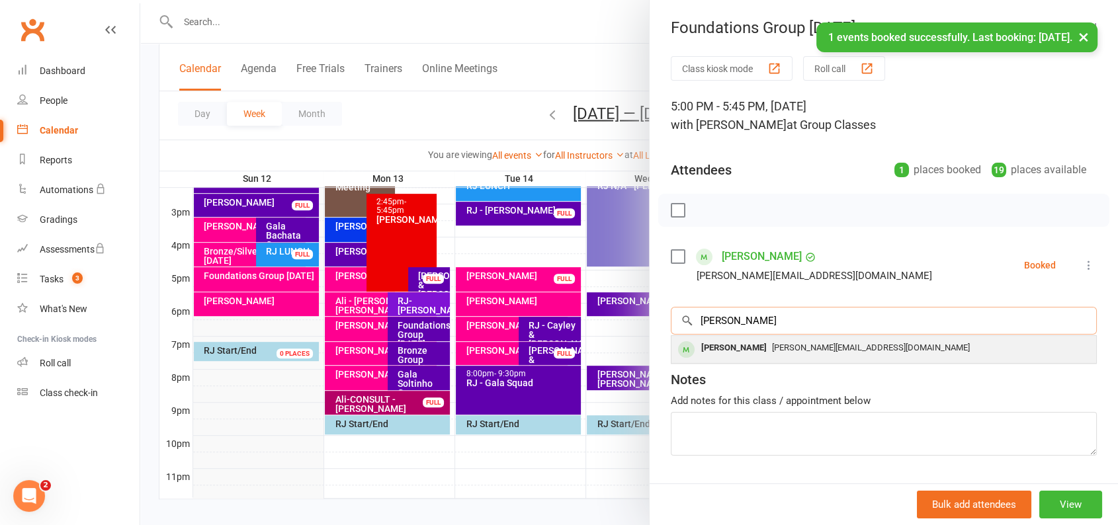
type input "[PERSON_NAME]"
click at [746, 356] on div "[PERSON_NAME][EMAIL_ADDRESS][DOMAIN_NAME]" at bounding box center [884, 348] width 414 height 19
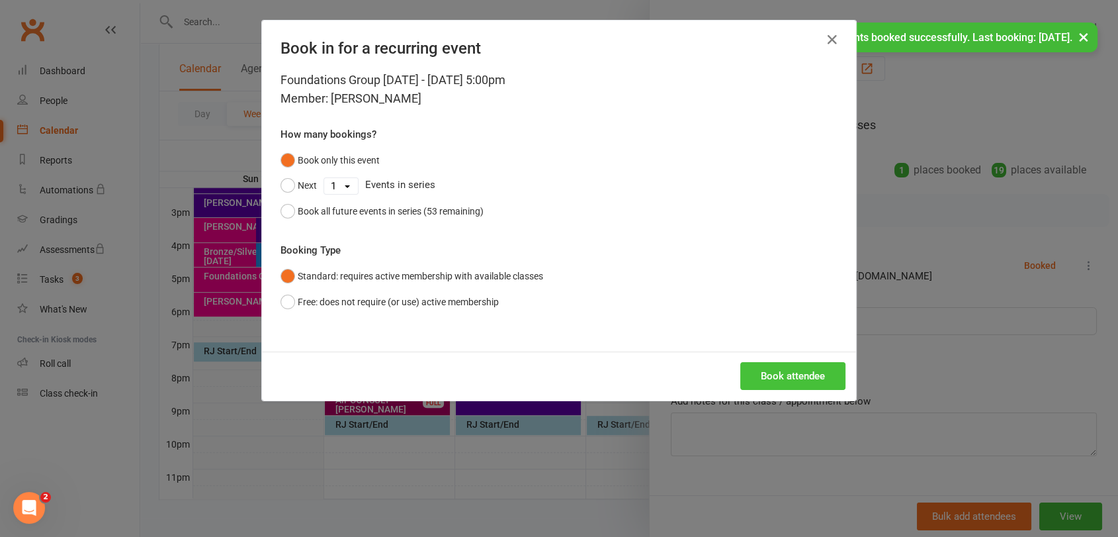
click at [772, 370] on button "Book attendee" at bounding box center [792, 376] width 105 height 28
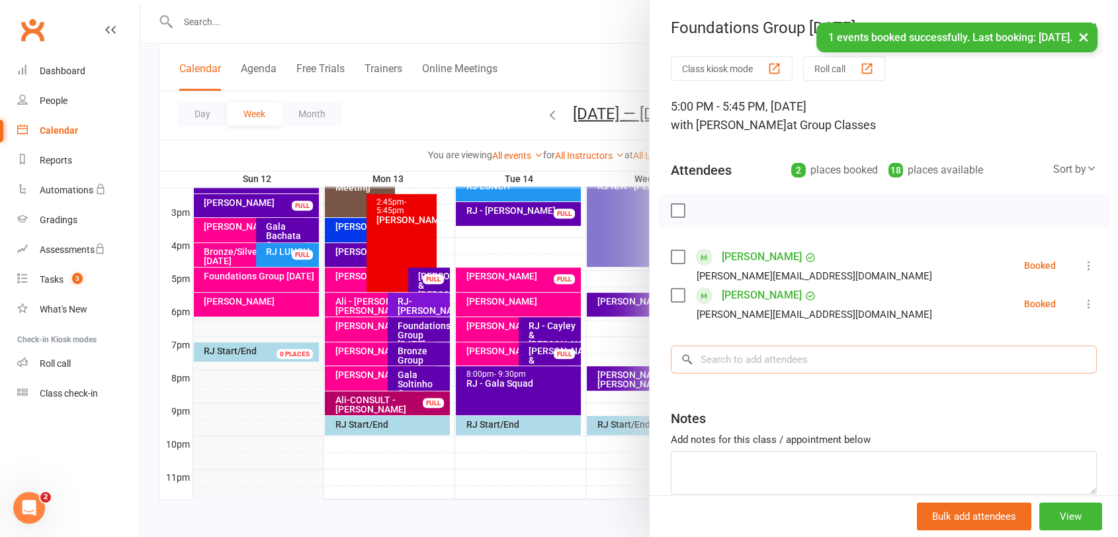
click at [772, 363] on input "search" at bounding box center [884, 359] width 426 height 28
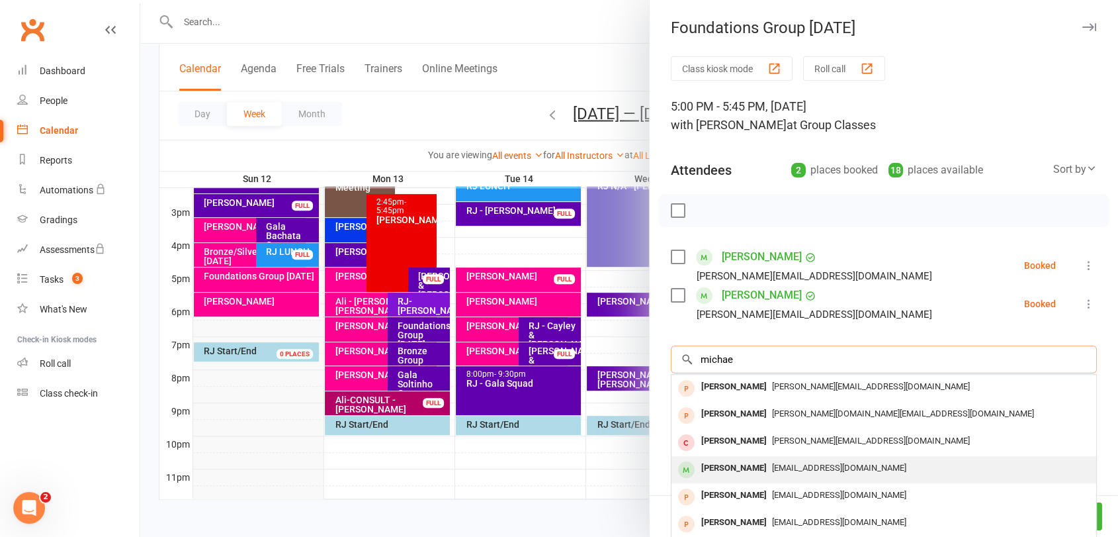
type input "michae"
click at [776, 469] on span "[EMAIL_ADDRESS][DOMAIN_NAME]" at bounding box center [839, 468] width 134 height 10
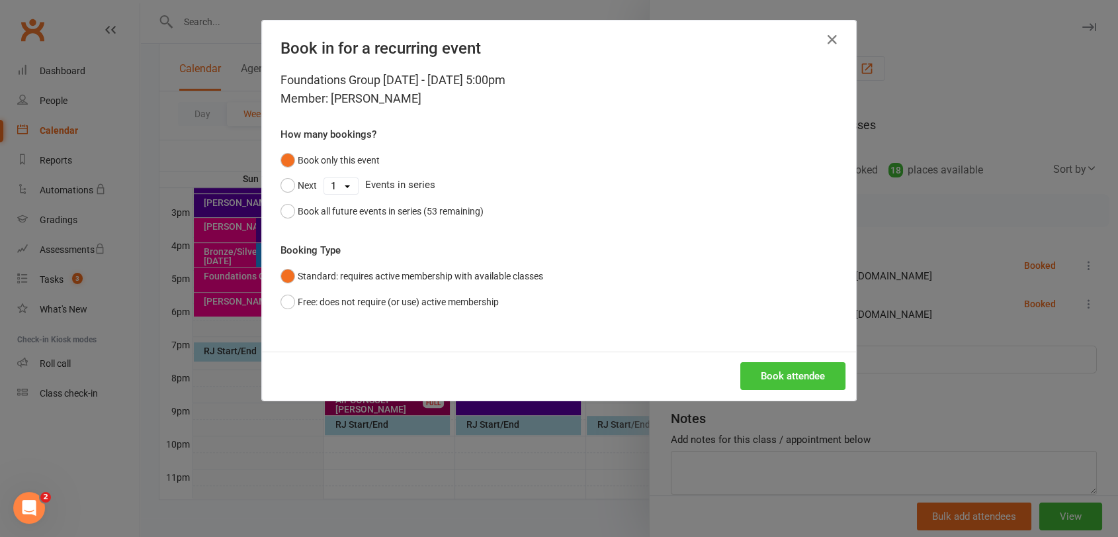
click at [779, 377] on button "Book attendee" at bounding box center [792, 376] width 105 height 28
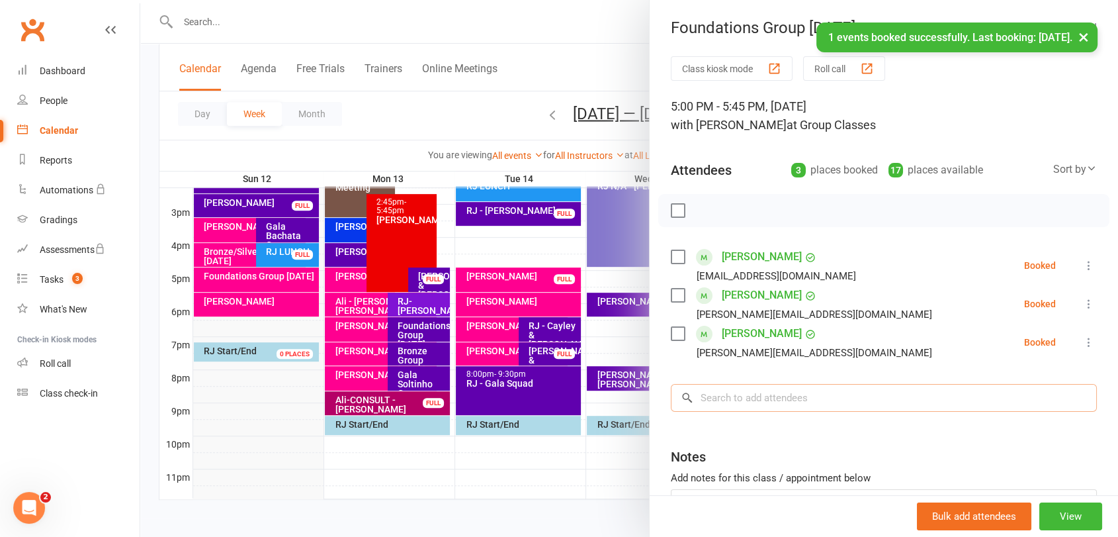
click at [789, 404] on input "search" at bounding box center [884, 398] width 426 height 28
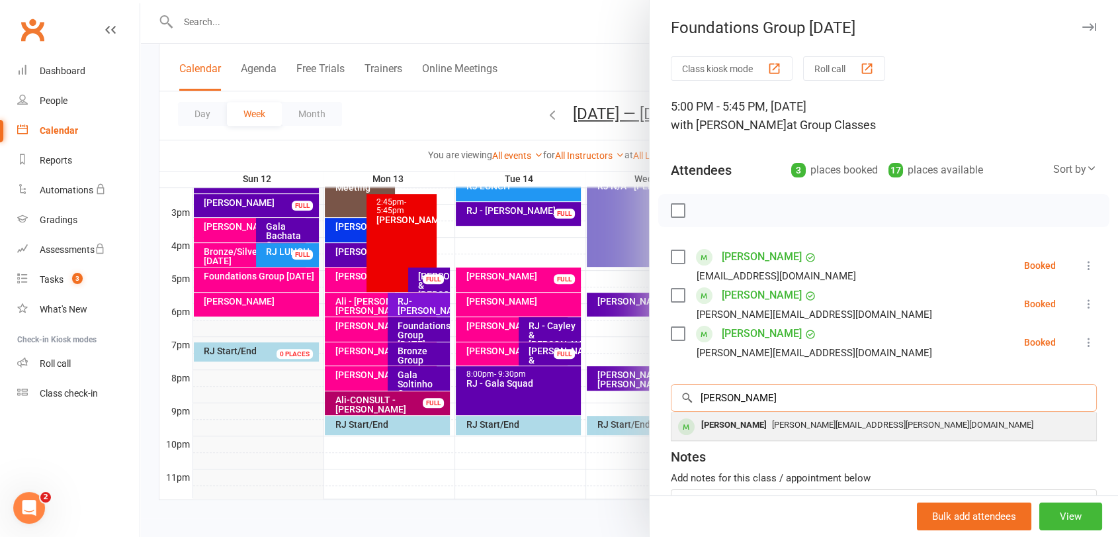
type input "[PERSON_NAME]"
click at [774, 437] on div "[PERSON_NAME] [PERSON_NAME][EMAIL_ADDRESS][PERSON_NAME][DOMAIN_NAME]" at bounding box center [884, 426] width 425 height 27
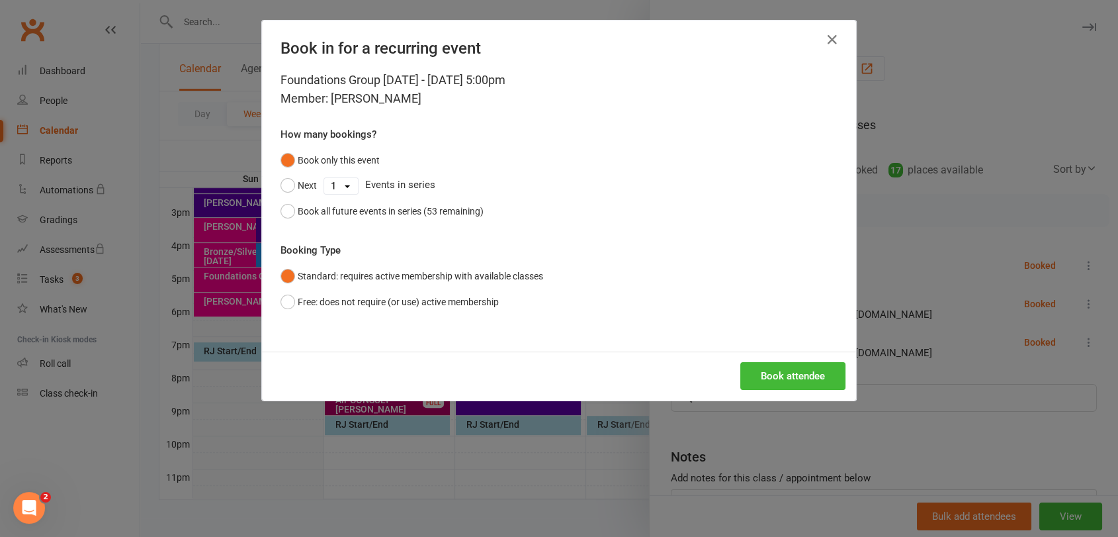
click at [787, 361] on div "Book attendee" at bounding box center [559, 375] width 594 height 49
click at [789, 367] on button "Book attendee" at bounding box center [792, 376] width 105 height 28
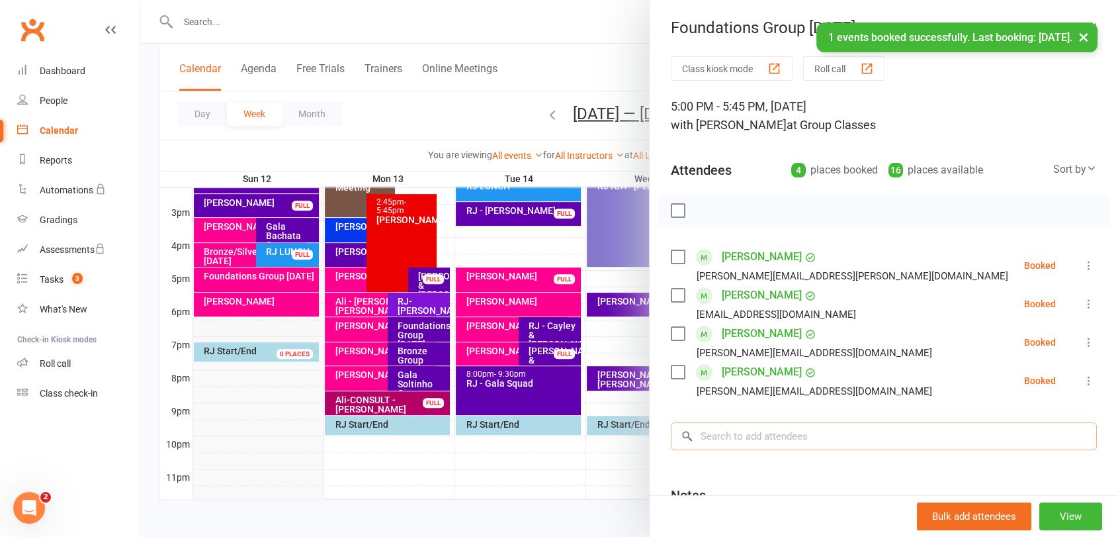
click at [817, 439] on input "search" at bounding box center [884, 436] width 426 height 28
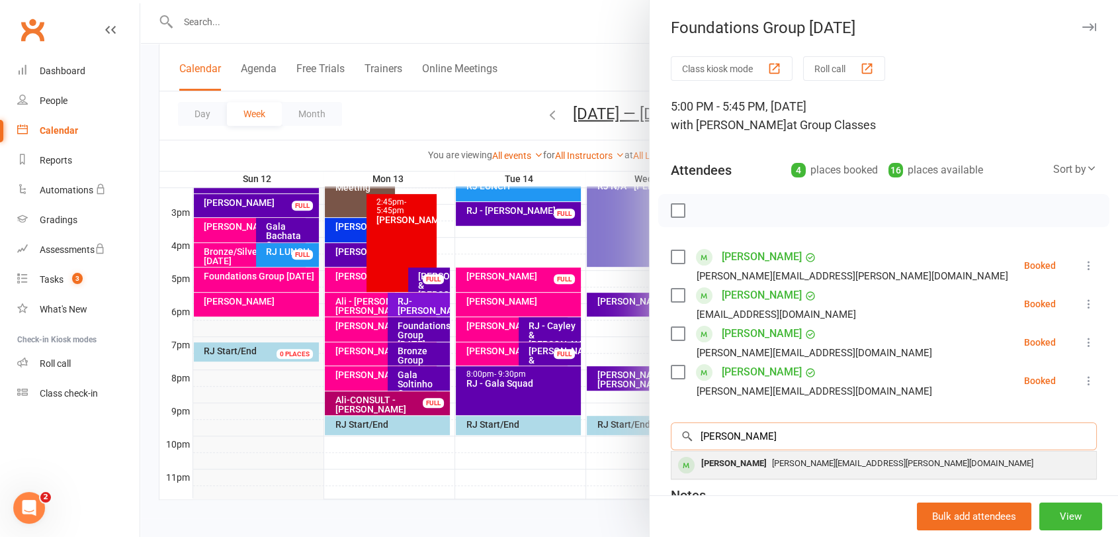
type input "[PERSON_NAME]"
click at [792, 463] on span "[PERSON_NAME][EMAIL_ADDRESS][PERSON_NAME][DOMAIN_NAME]" at bounding box center [902, 463] width 261 height 10
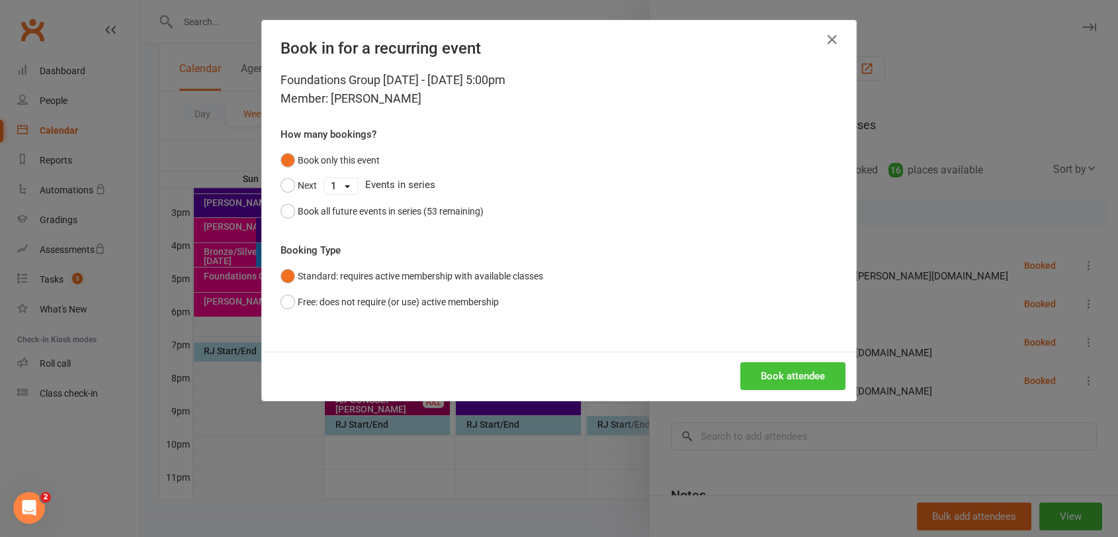
click at [799, 378] on button "Book attendee" at bounding box center [792, 376] width 105 height 28
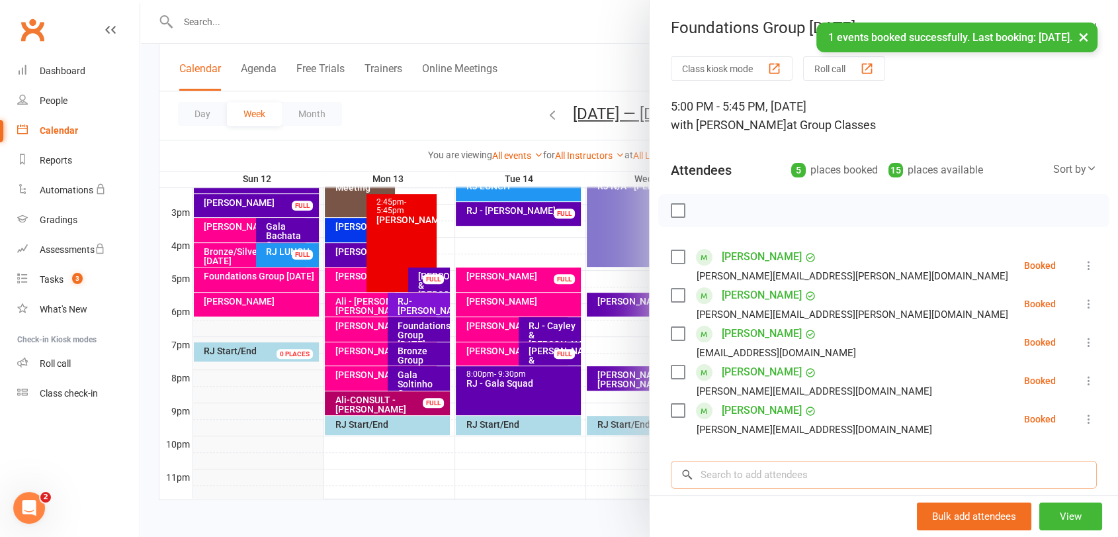
click at [799, 472] on input "search" at bounding box center [884, 475] width 426 height 28
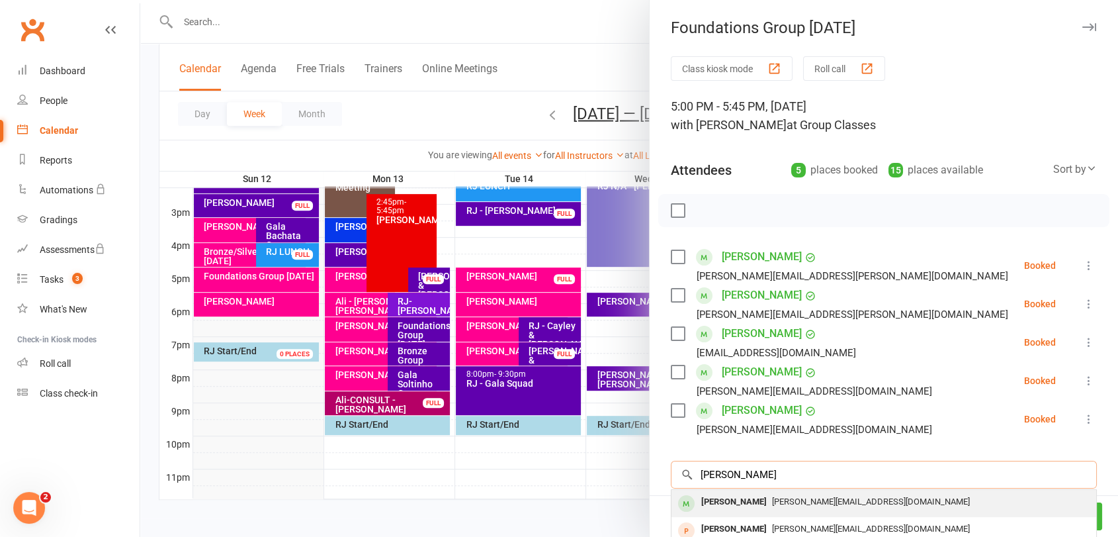
type input "[PERSON_NAME]"
click at [788, 499] on span "[PERSON_NAME][EMAIL_ADDRESS][DOMAIN_NAME]" at bounding box center [871, 501] width 198 height 10
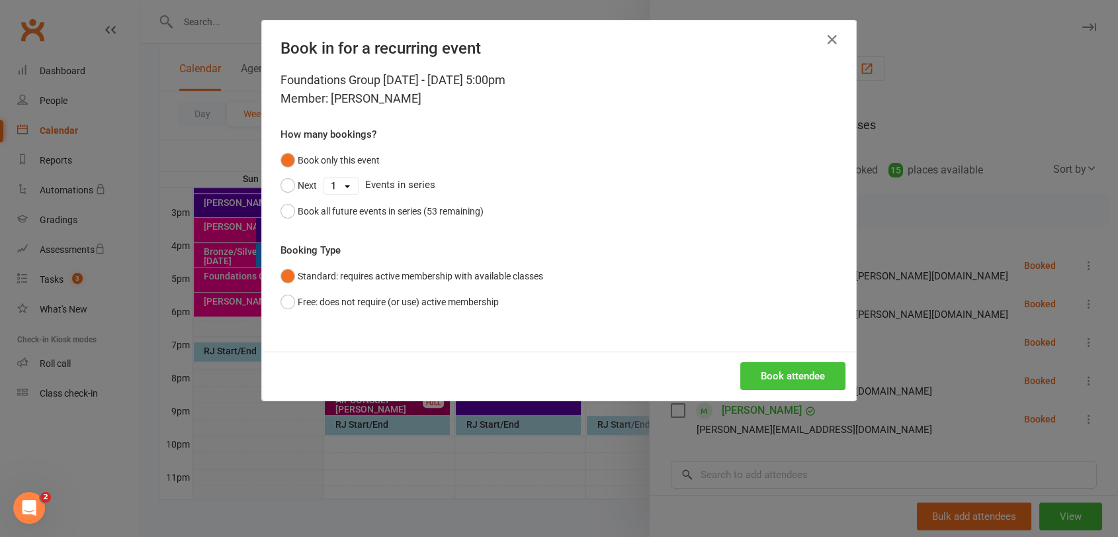
click at [766, 375] on button "Book attendee" at bounding box center [792, 376] width 105 height 28
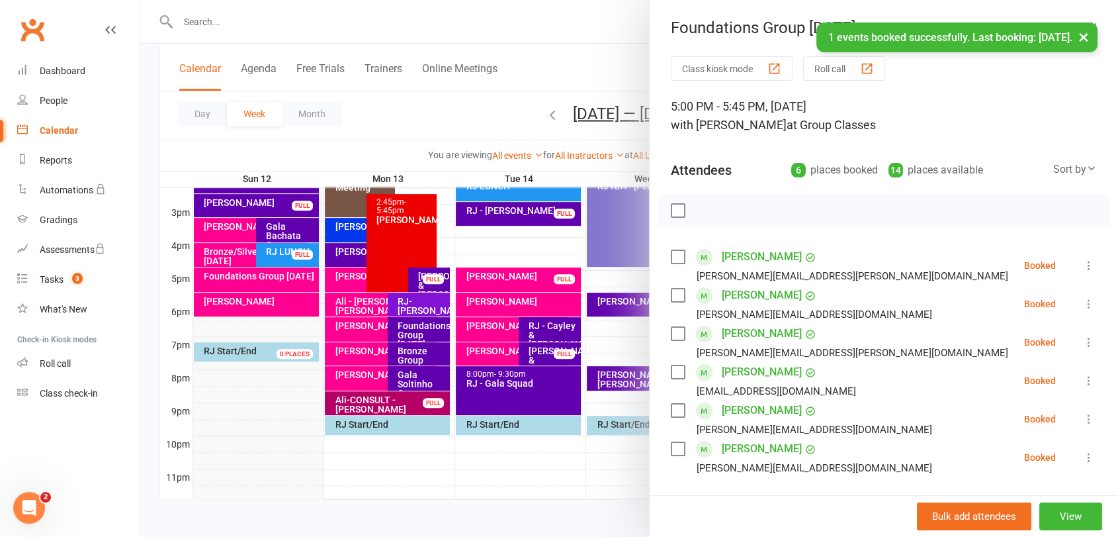
click at [671, 213] on label at bounding box center [677, 210] width 13 height 13
drag, startPoint x: 699, startPoint y: 213, endPoint x: 637, endPoint y: 81, distance: 146.5
click at [700, 212] on icon "button" at bounding box center [707, 210] width 15 height 15
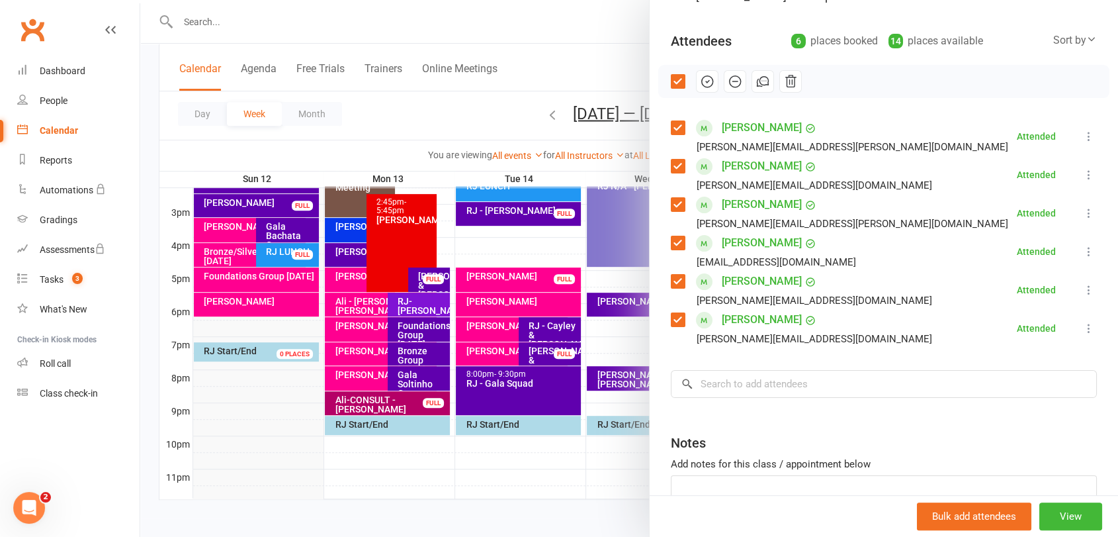
scroll to position [71, 0]
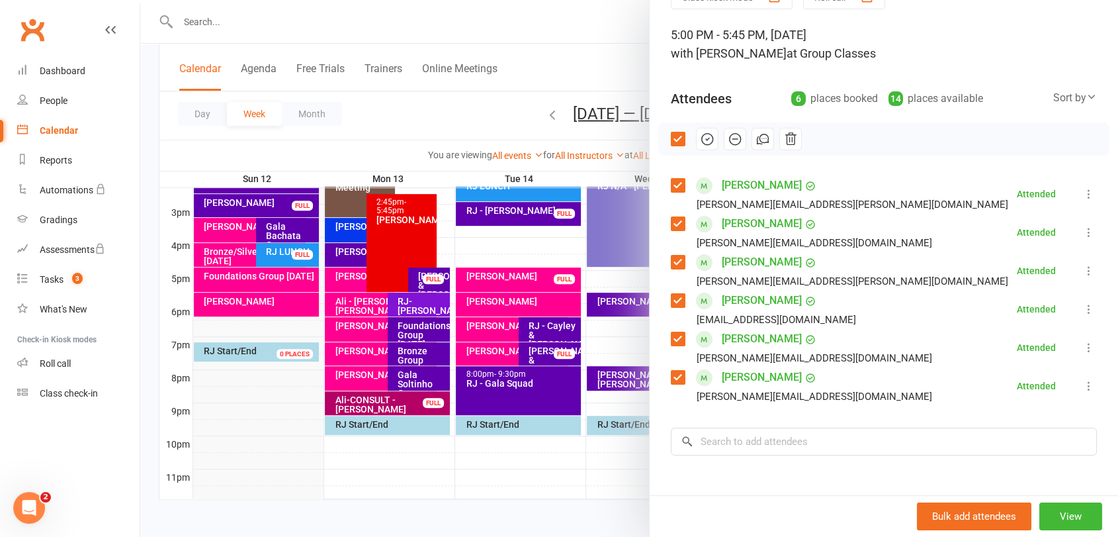
click at [678, 139] on label at bounding box center [677, 138] width 13 height 13
click at [813, 443] on input "search" at bounding box center [884, 441] width 426 height 28
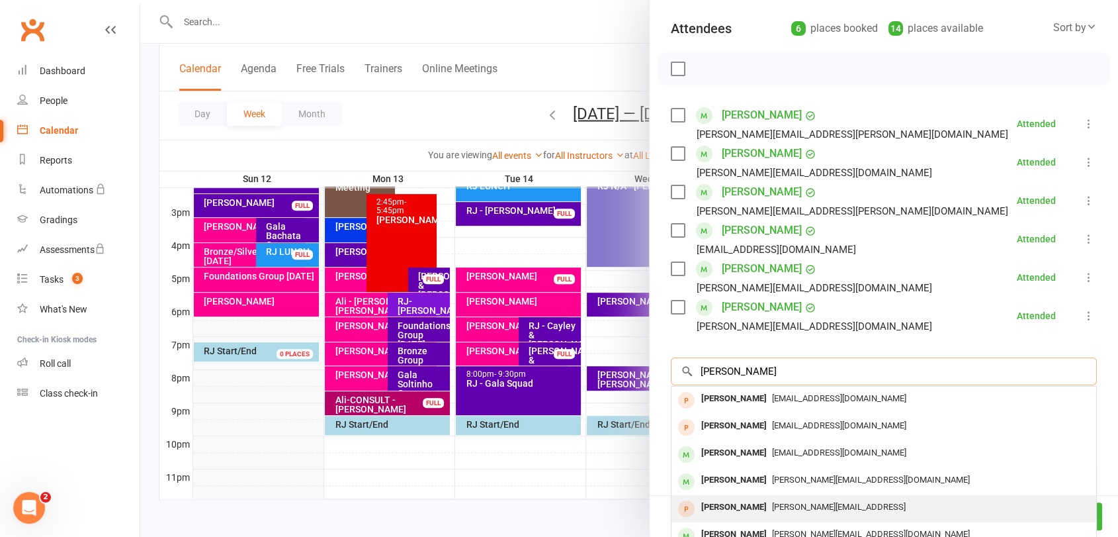
scroll to position [218, 0]
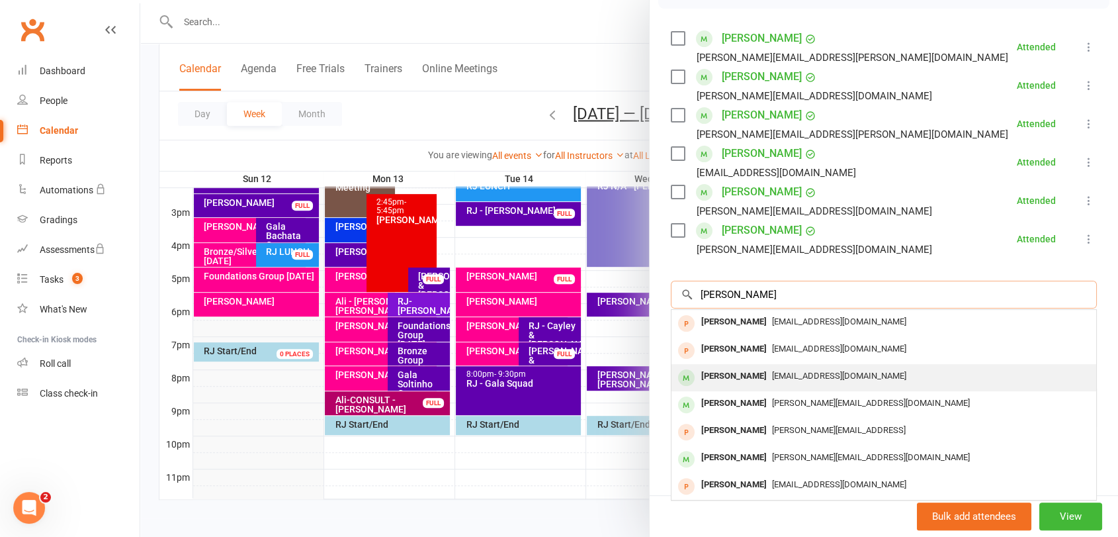
type input "[PERSON_NAME]"
click at [783, 376] on span "[EMAIL_ADDRESS][DOMAIN_NAME]" at bounding box center [839, 376] width 134 height 10
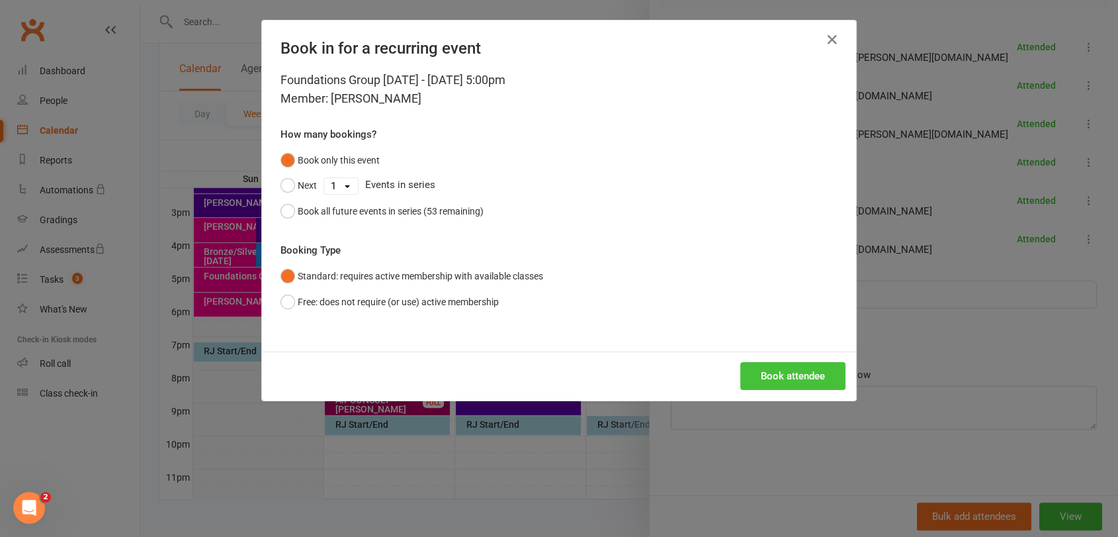
click at [771, 376] on button "Book attendee" at bounding box center [792, 376] width 105 height 28
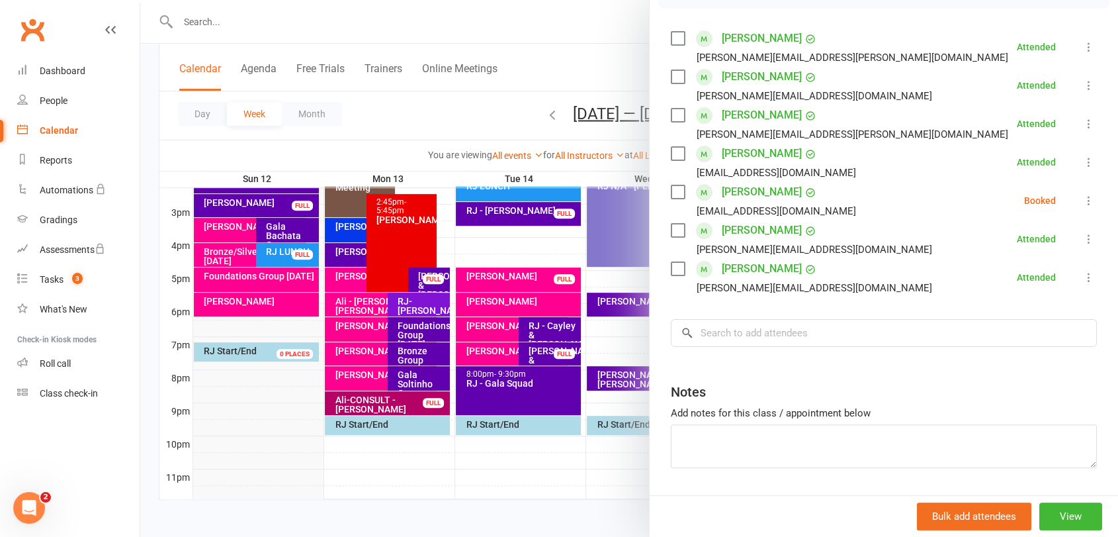
click at [672, 193] on label at bounding box center [677, 191] width 13 height 13
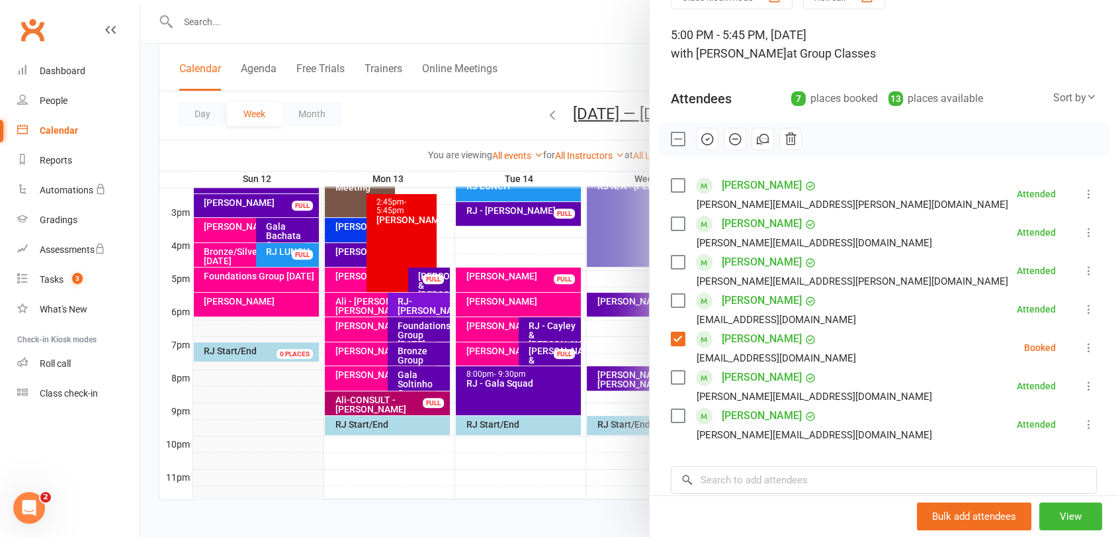
click at [705, 134] on icon "button" at bounding box center [707, 139] width 15 height 15
click at [531, 17] on div at bounding box center [629, 268] width 978 height 537
